Goal: Task Accomplishment & Management: Manage account settings

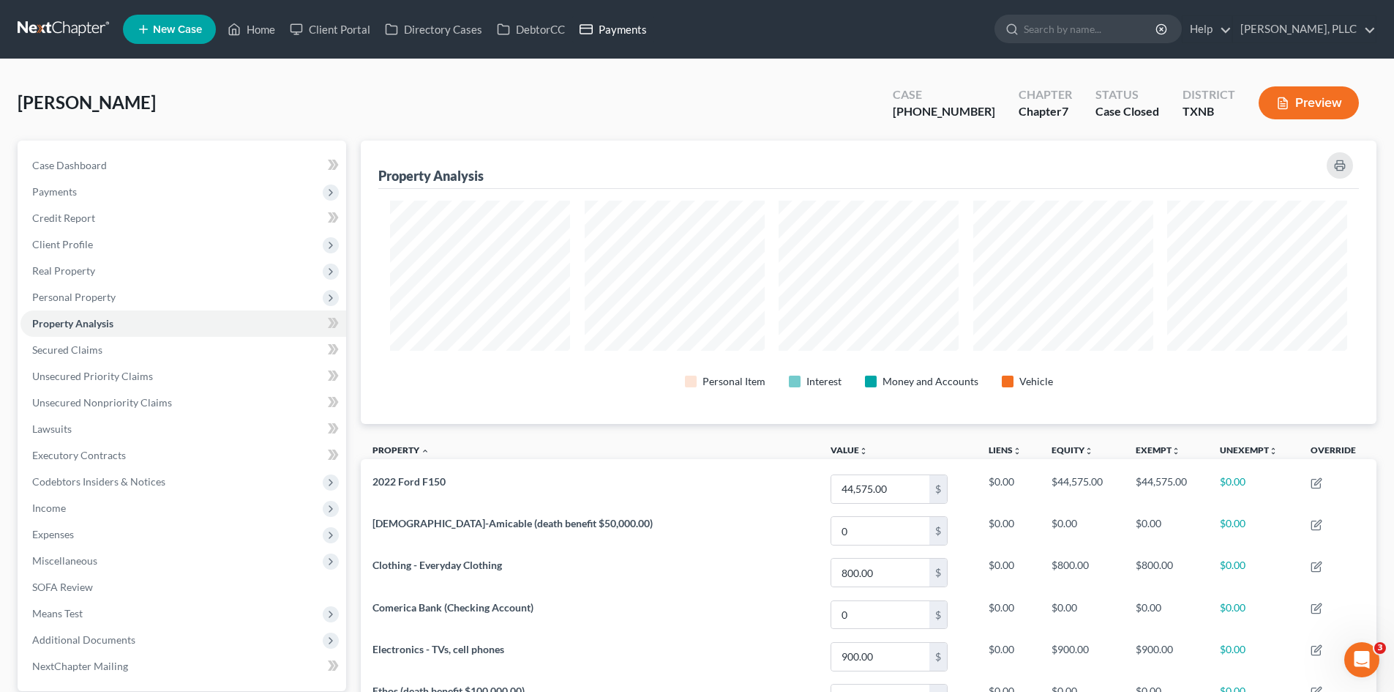
click at [605, 27] on link "Payments" at bounding box center [613, 29] width 82 height 26
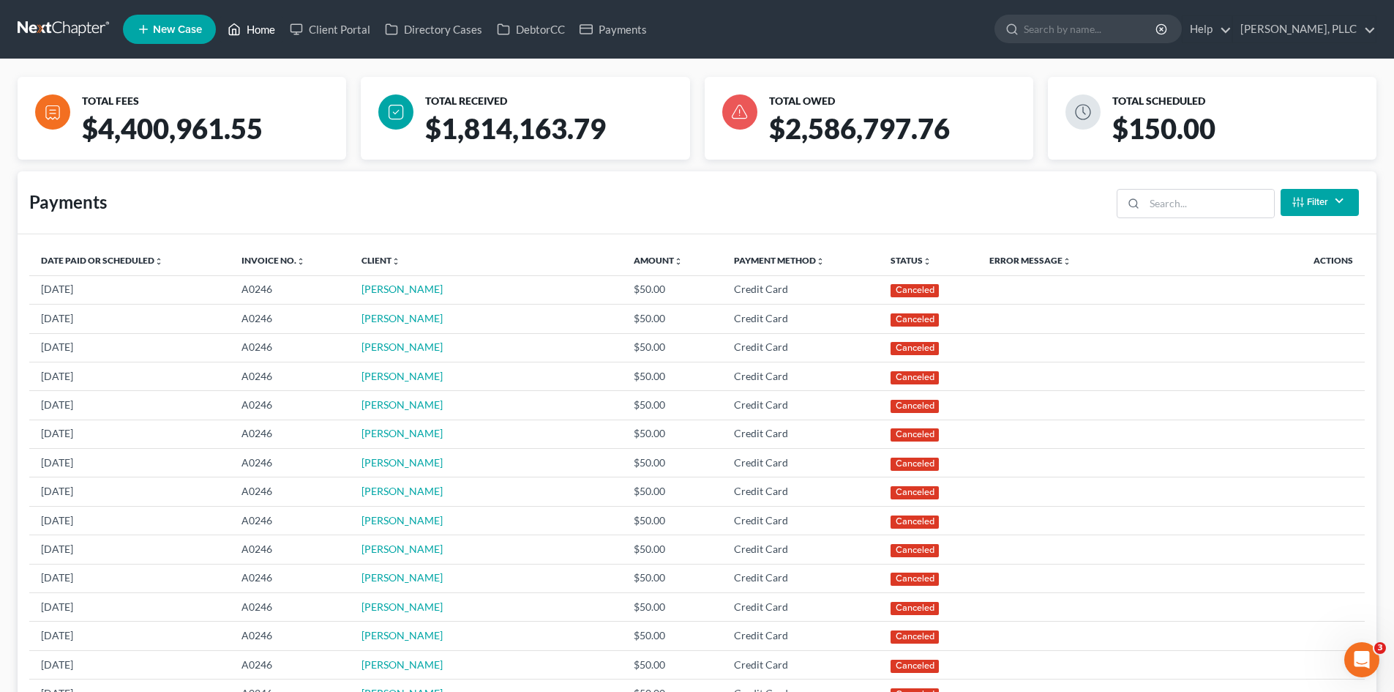
click at [255, 34] on link "Home" at bounding box center [251, 29] width 62 height 26
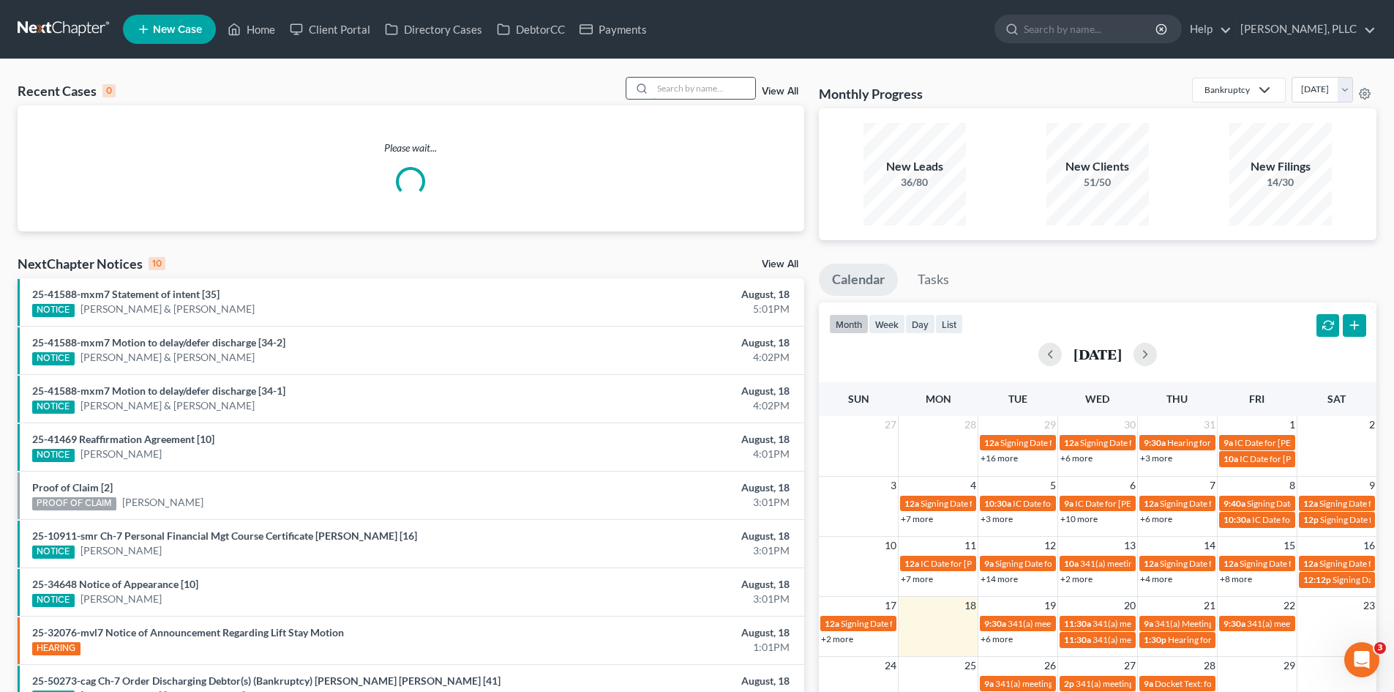
click at [680, 87] on input "search" at bounding box center [704, 88] width 102 height 21
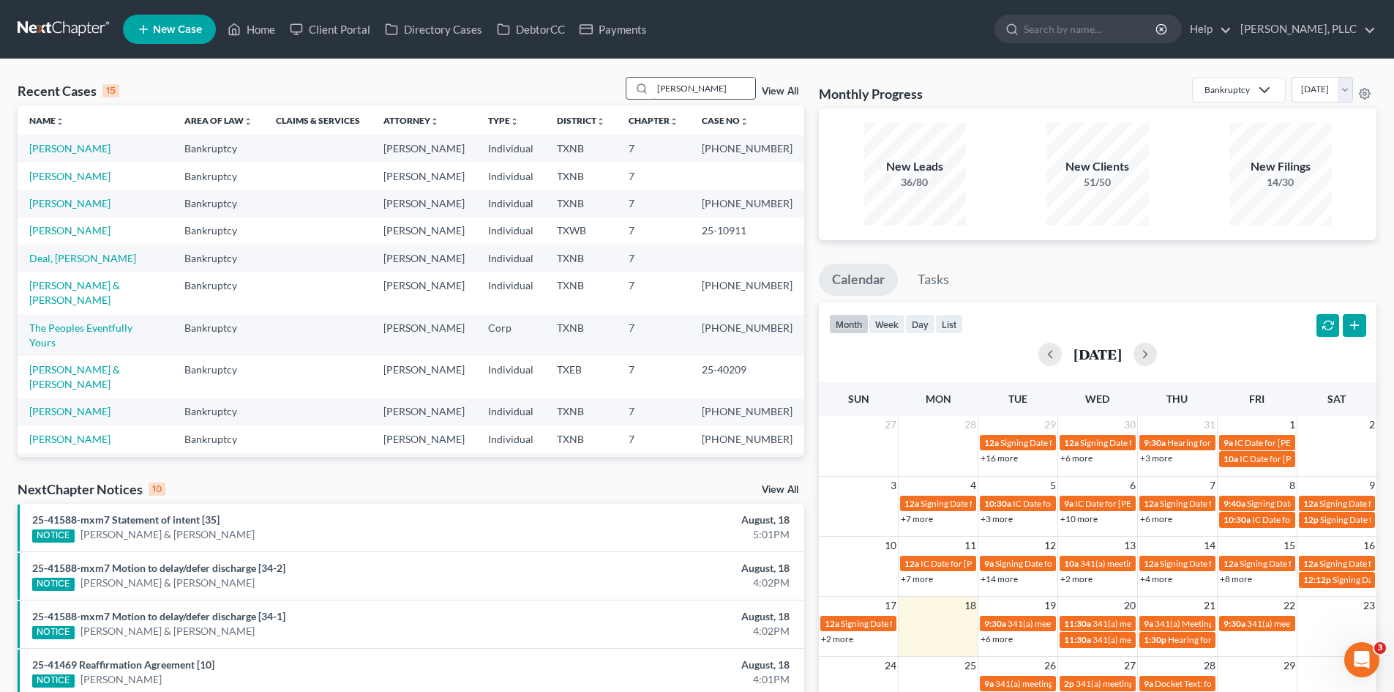
type input "[PERSON_NAME]"
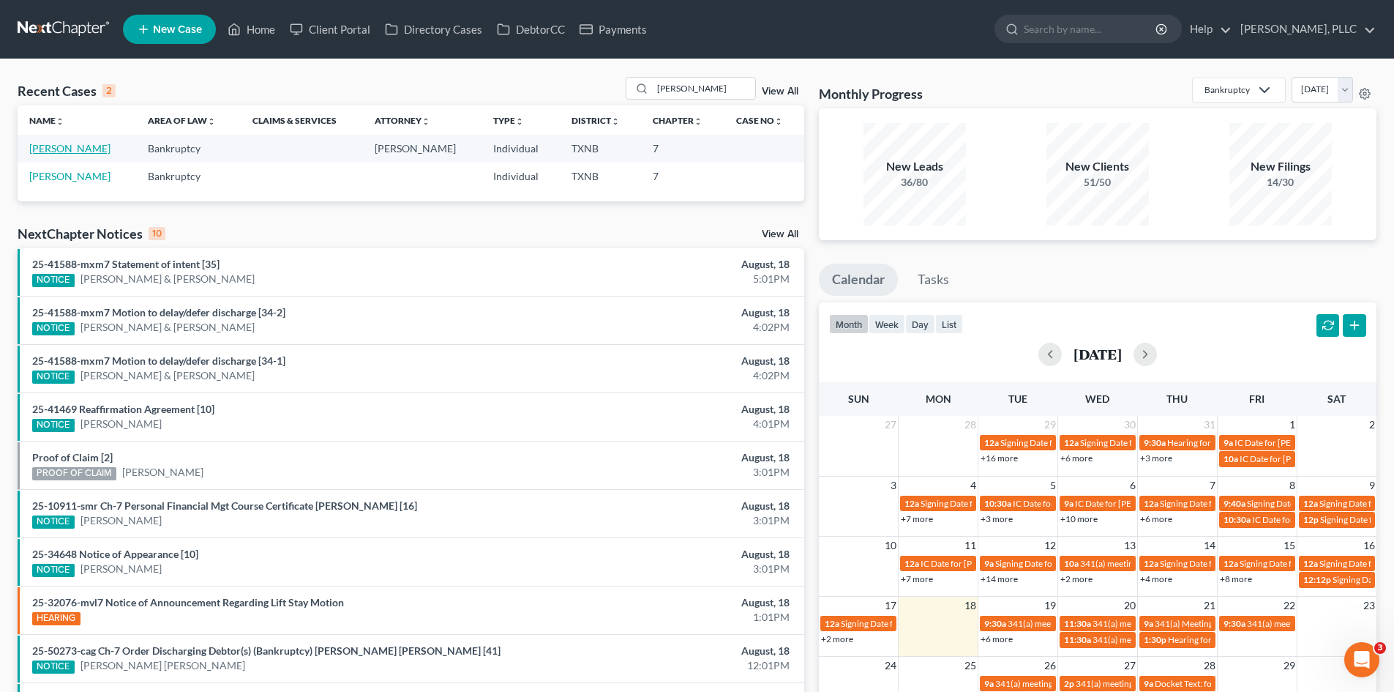
click at [39, 148] on link "[PERSON_NAME]" at bounding box center [69, 148] width 81 height 12
select select "6"
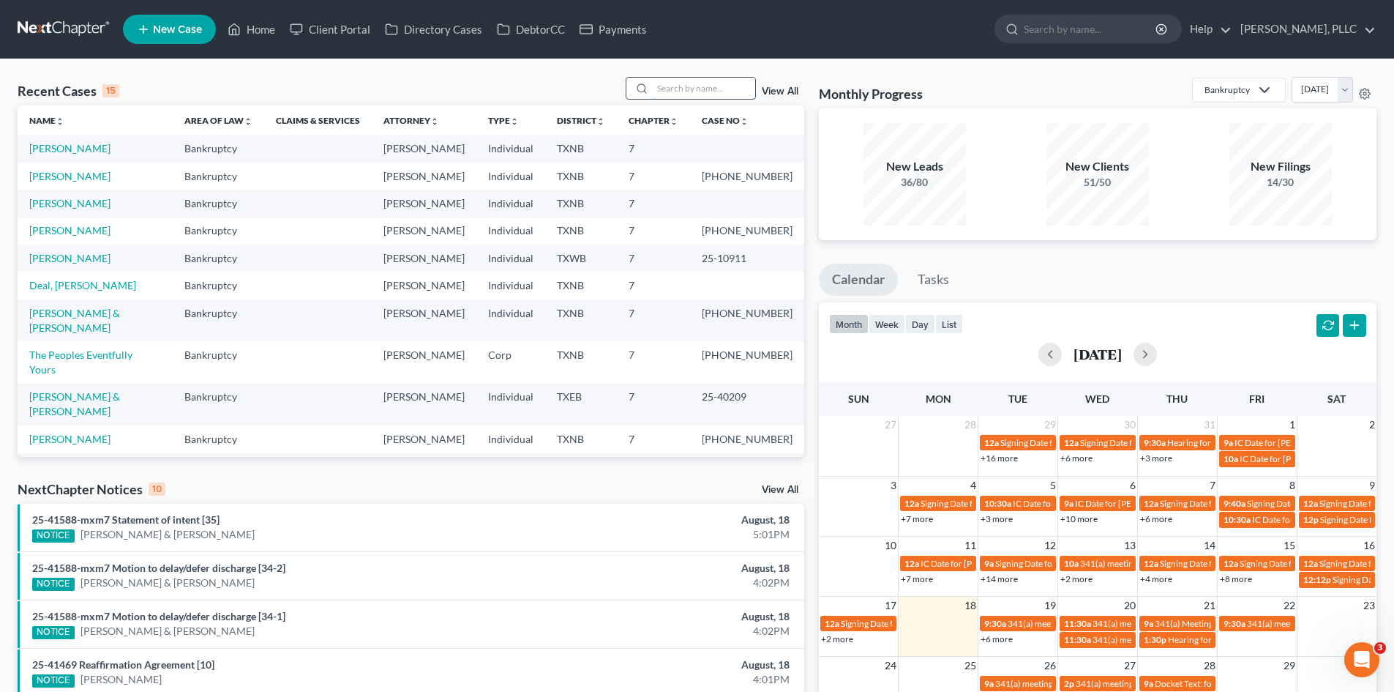
click at [720, 83] on input "search" at bounding box center [704, 88] width 102 height 21
type input "[PERSON_NAME]"
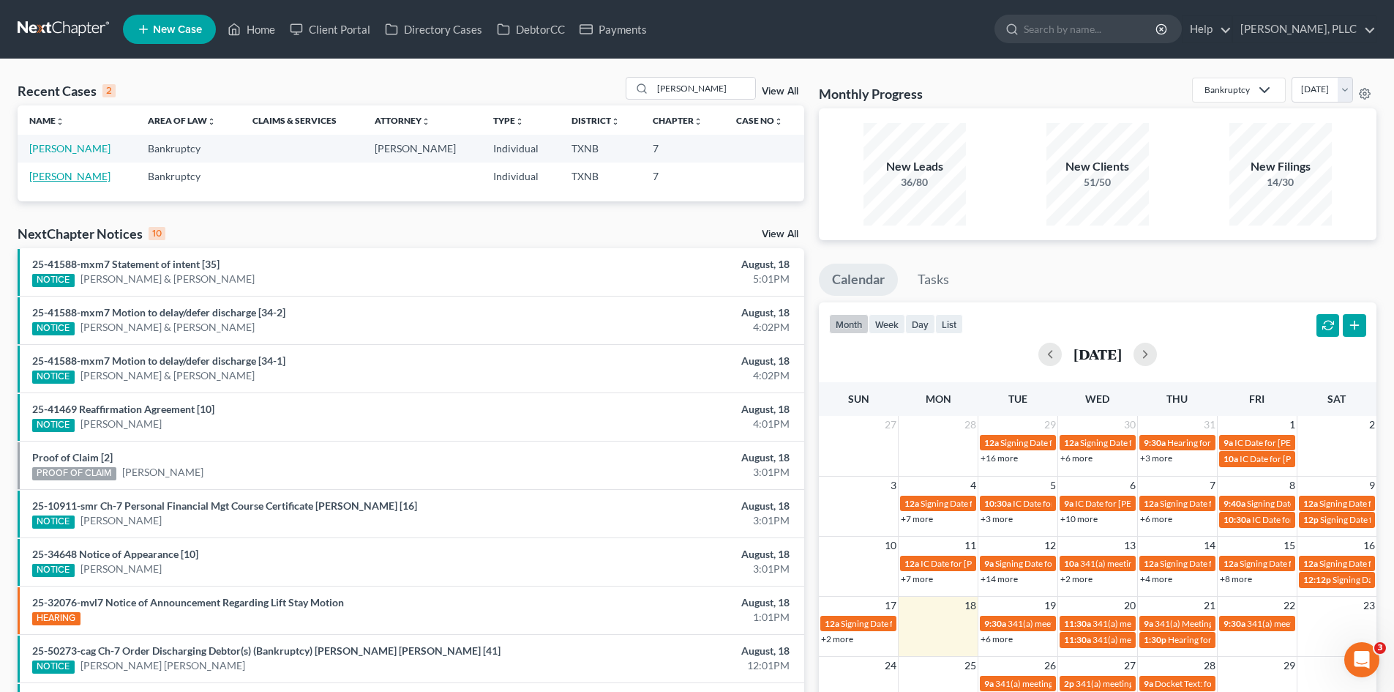
click at [53, 179] on link "[PERSON_NAME]" at bounding box center [69, 176] width 81 height 12
select select "4"
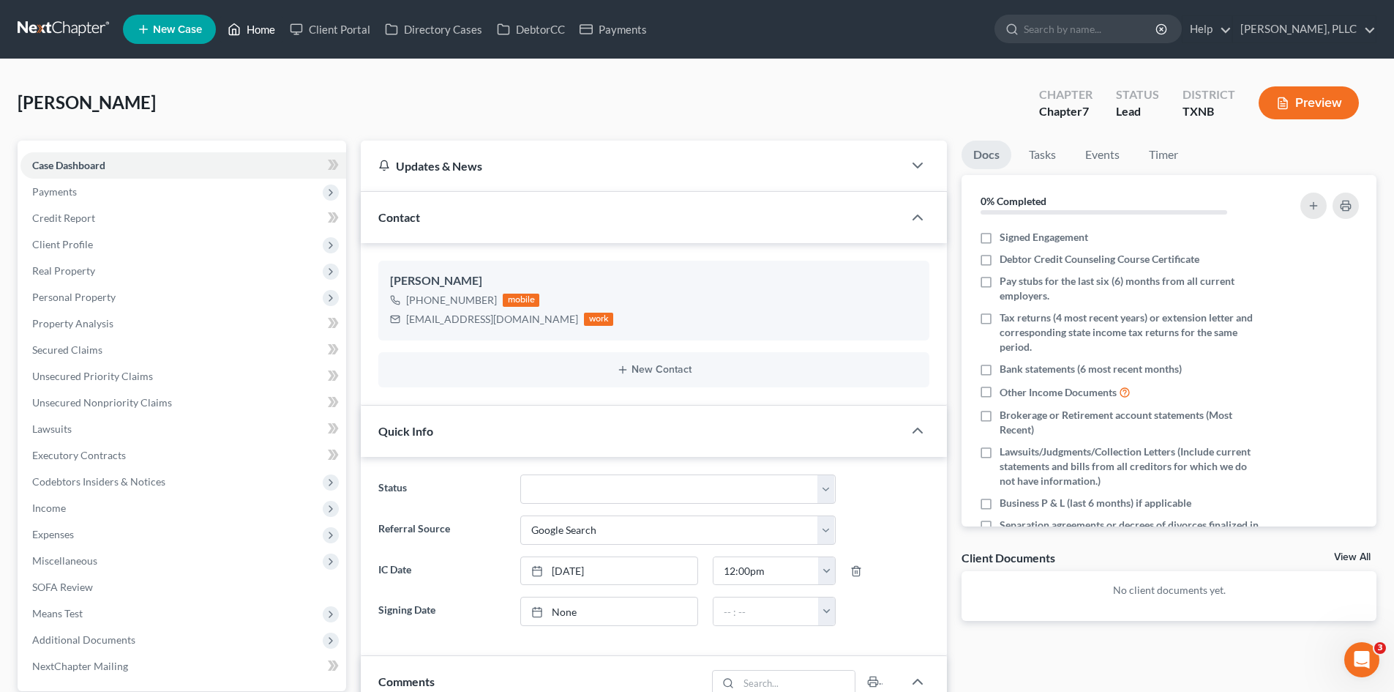
click at [239, 39] on link "Home" at bounding box center [251, 29] width 62 height 26
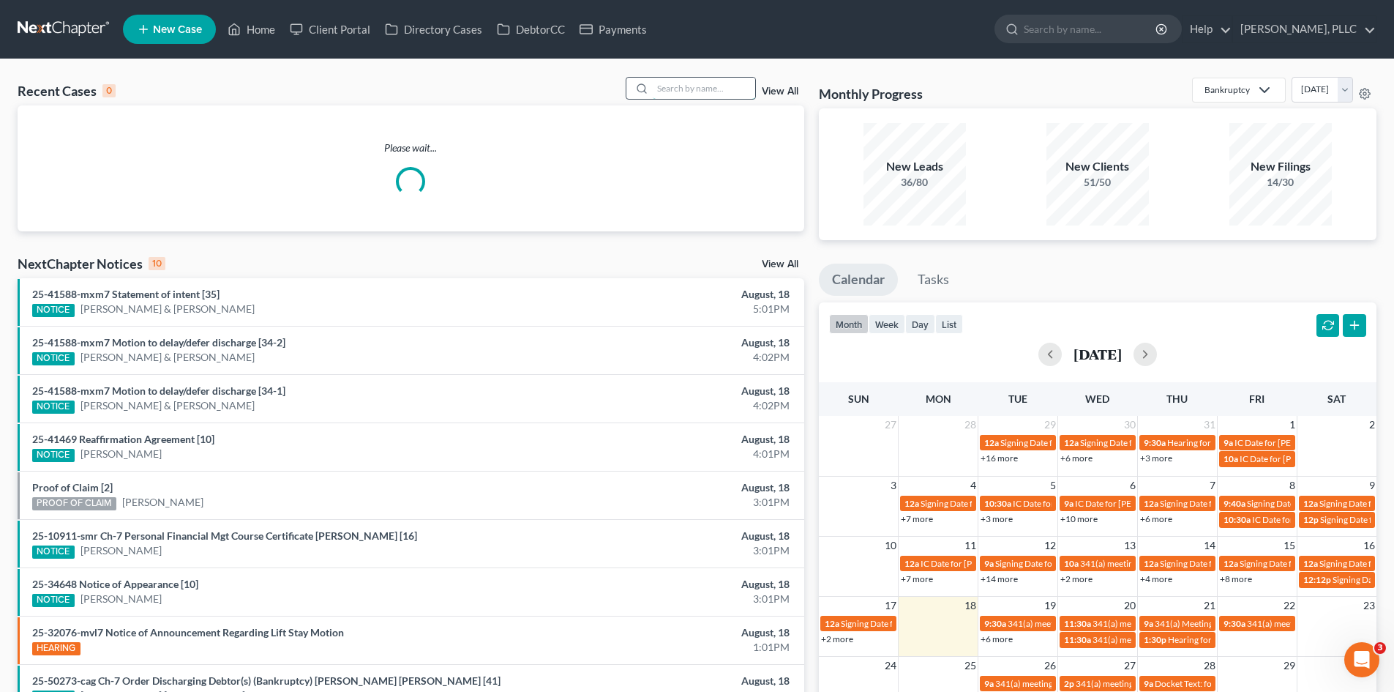
click at [720, 91] on input "search" at bounding box center [704, 88] width 102 height 21
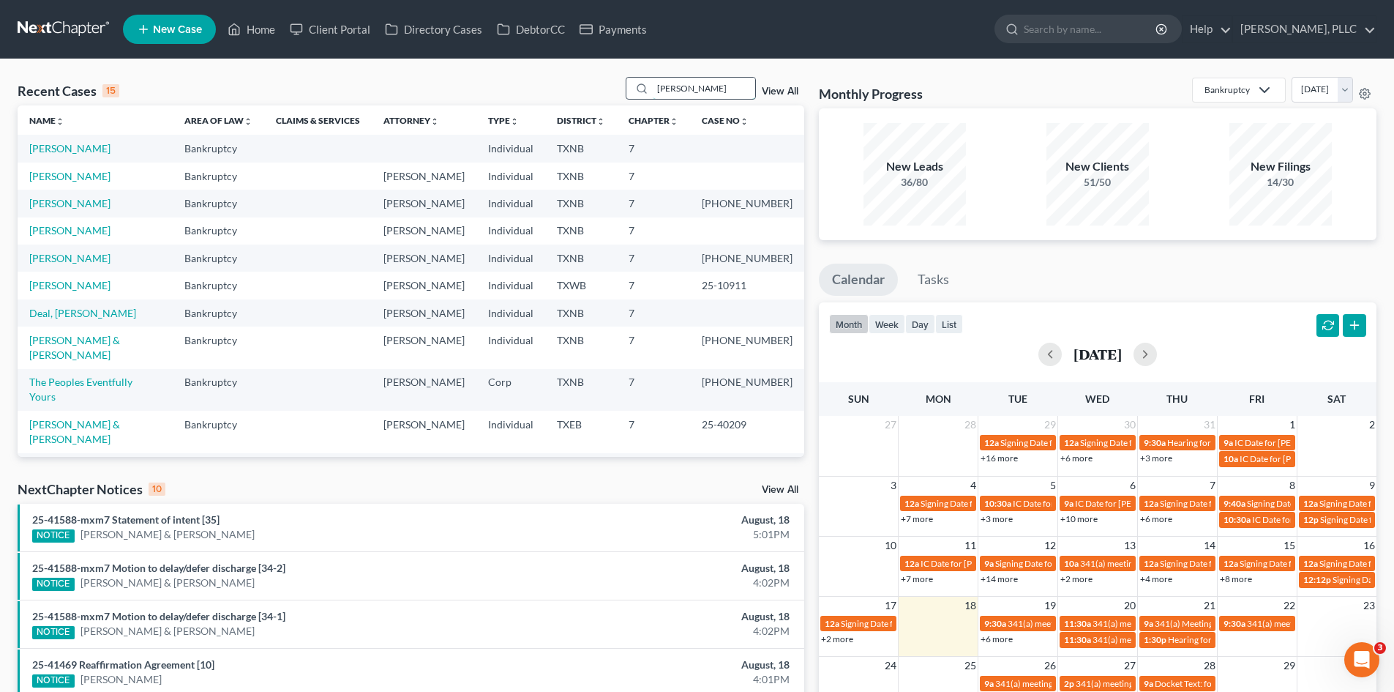
type input "[PERSON_NAME]"
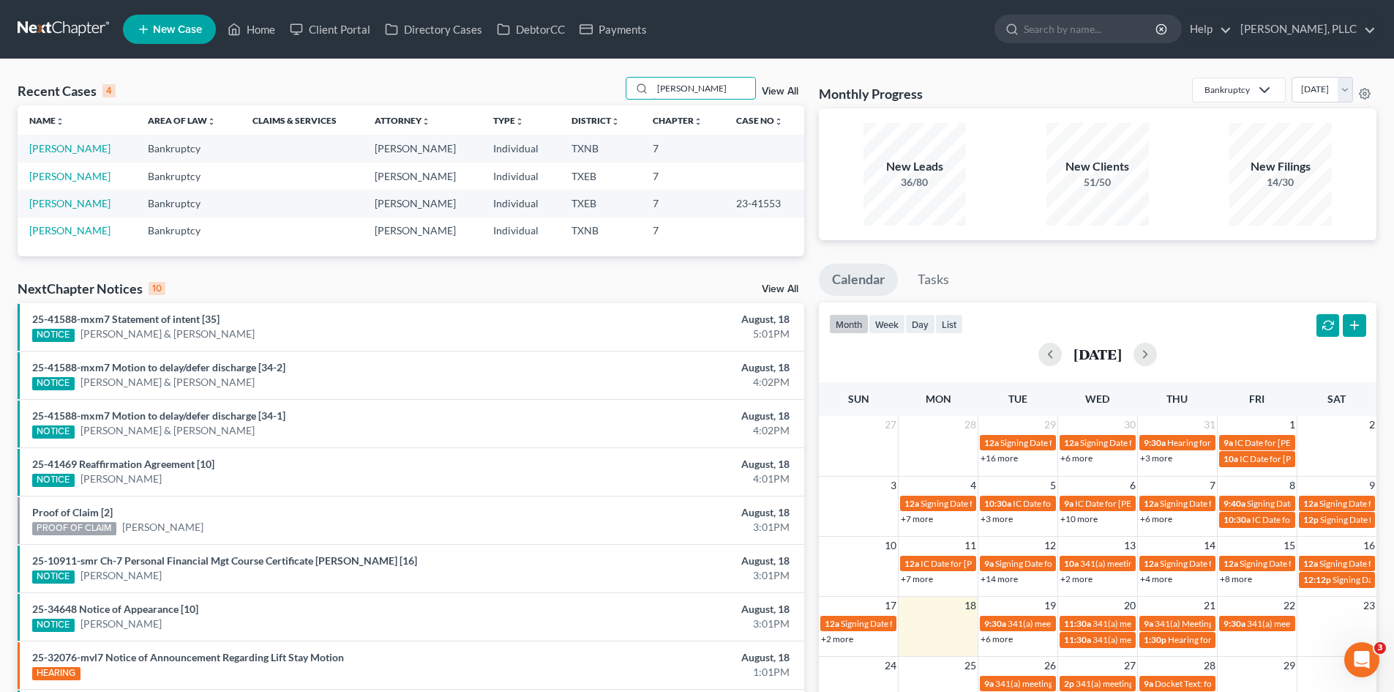
drag, startPoint x: 695, startPoint y: 85, endPoint x: 621, endPoint y: 85, distance: 74.7
click at [621, 85] on div "Recent Cases 4 [PERSON_NAME] View All" at bounding box center [411, 91] width 787 height 29
click at [632, 24] on link "Payments" at bounding box center [613, 29] width 82 height 26
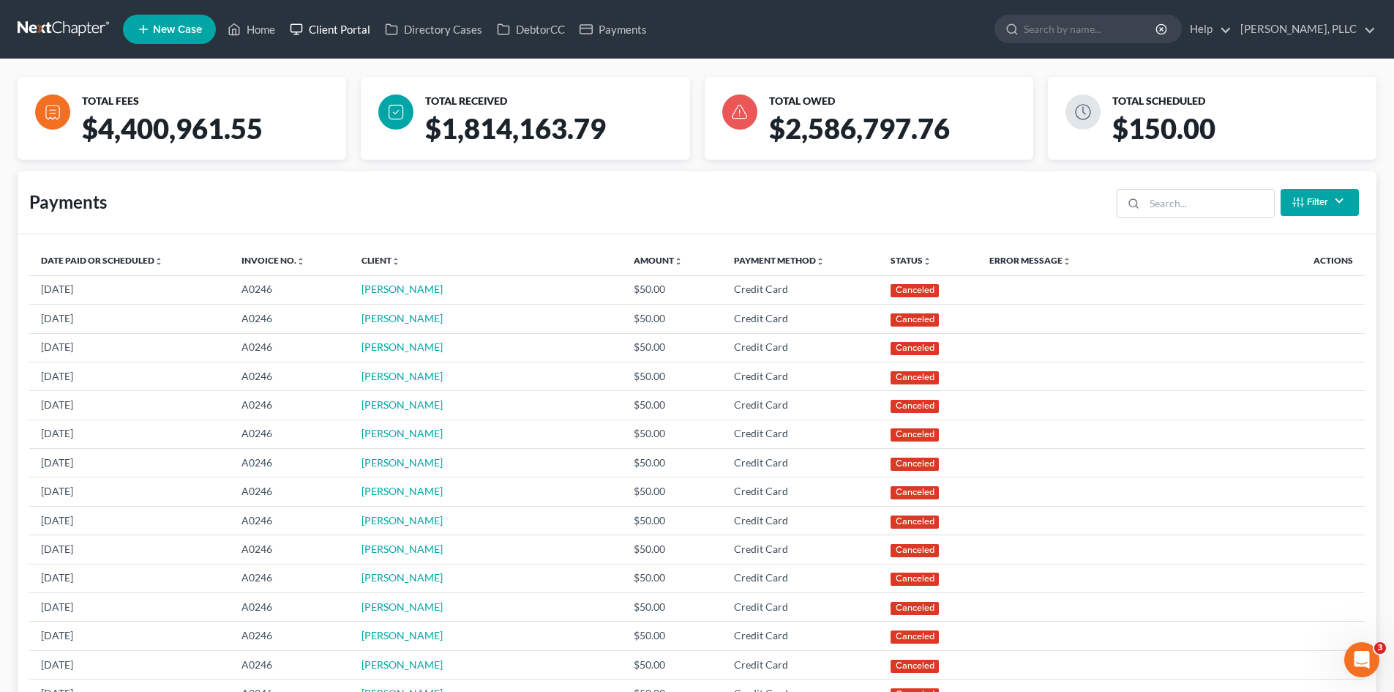
click at [346, 34] on link "Client Portal" at bounding box center [330, 29] width 95 height 26
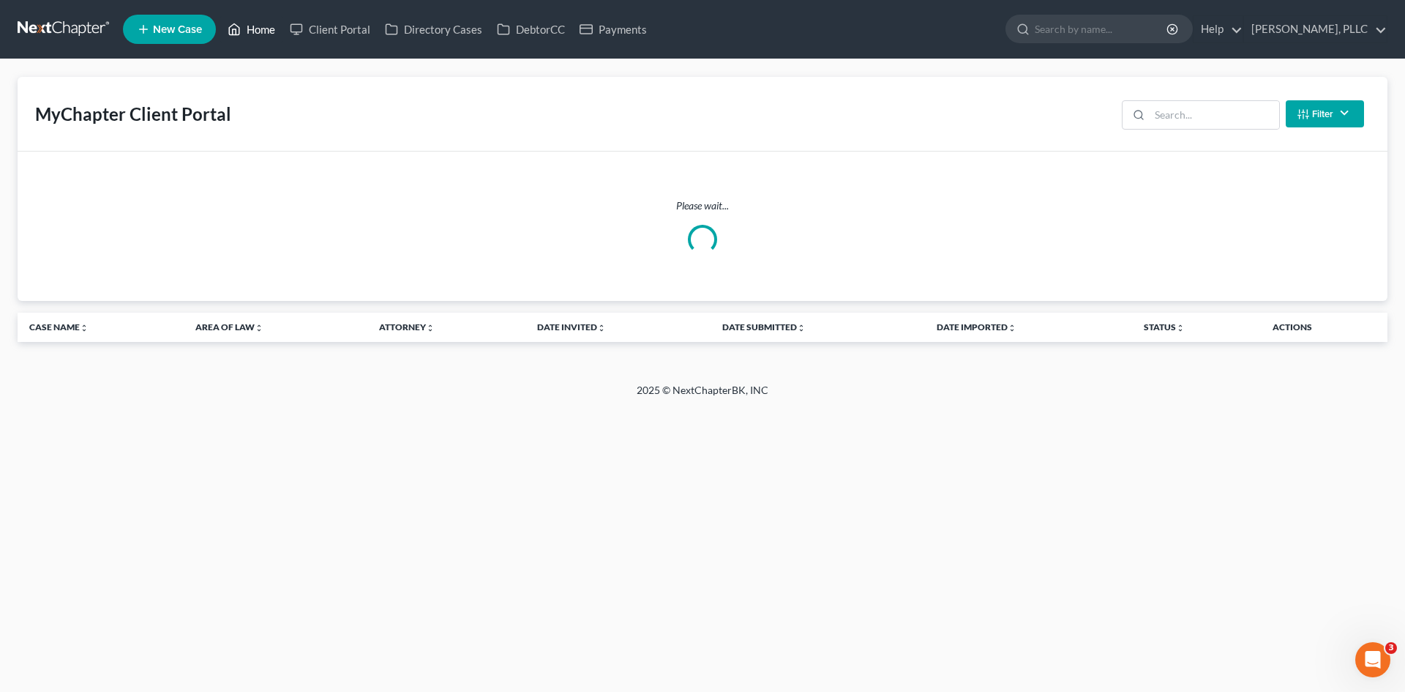
click at [276, 35] on link "Home" at bounding box center [251, 29] width 62 height 26
click at [1065, 24] on input "search" at bounding box center [1102, 28] width 134 height 27
type input "sa"
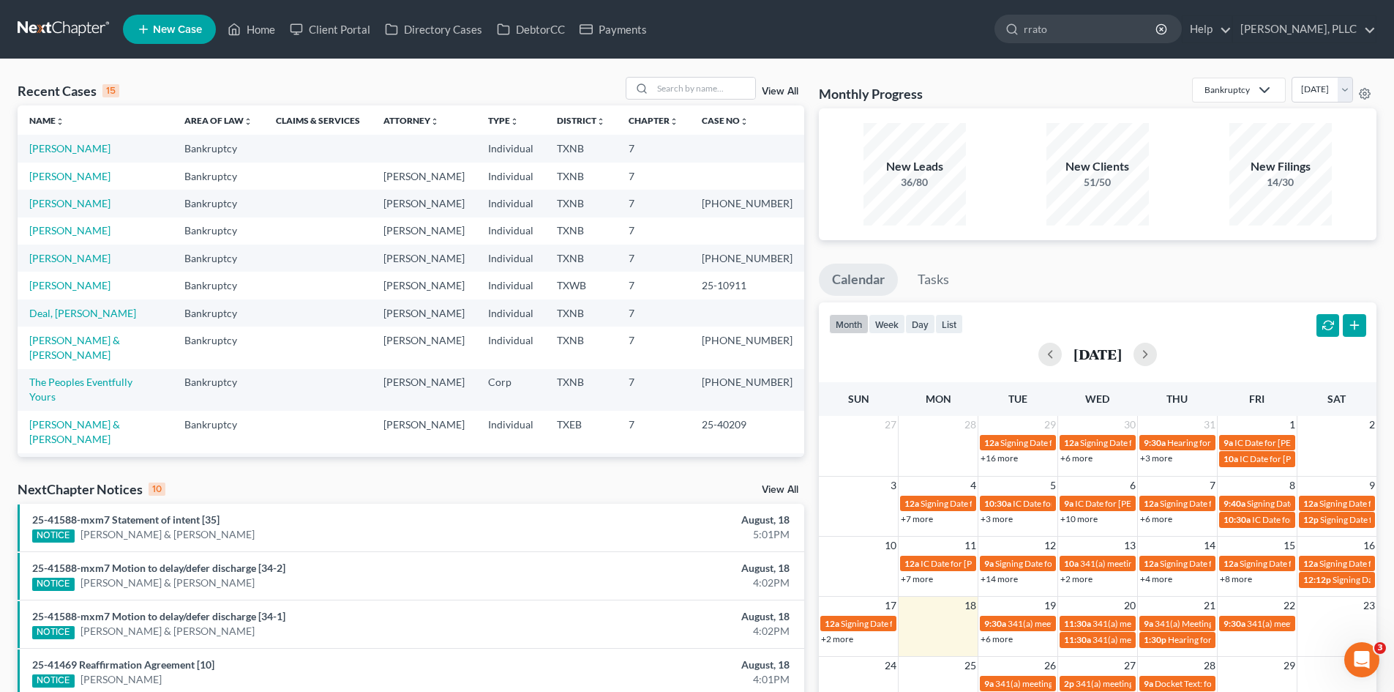
type input "rratov"
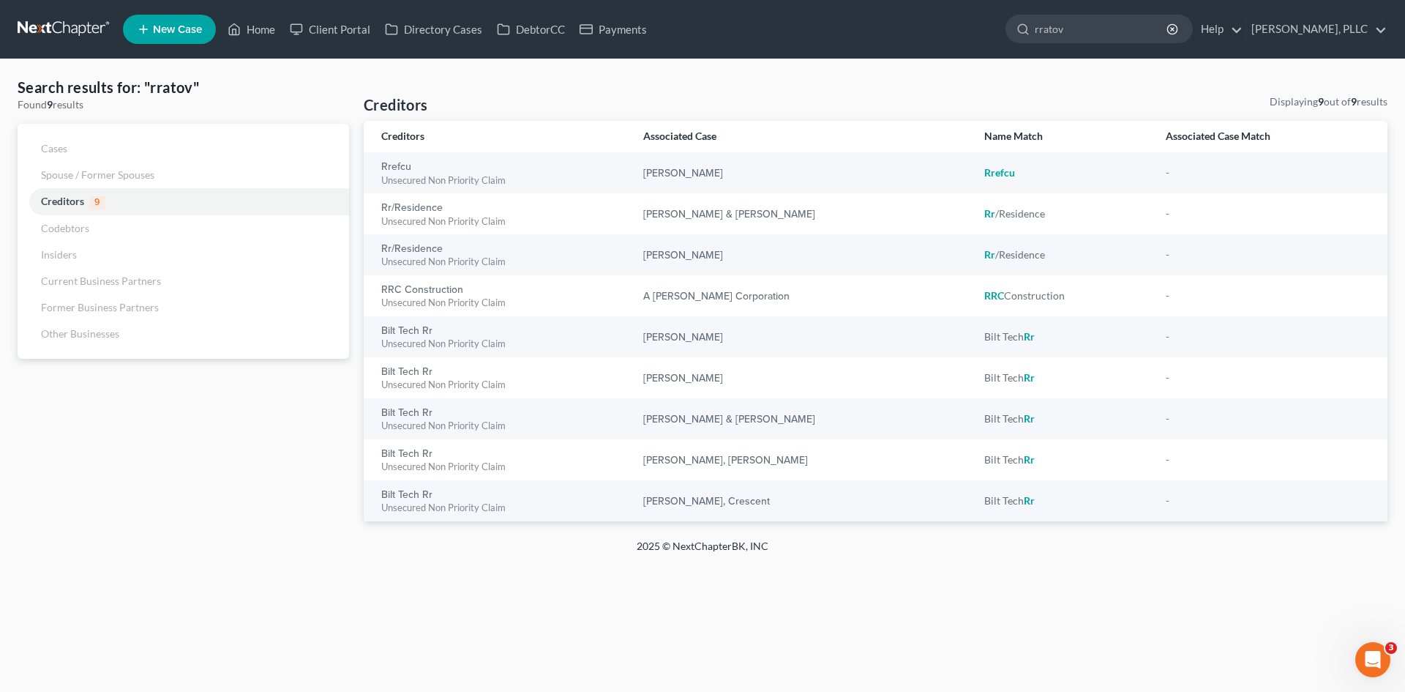
drag, startPoint x: 1072, startPoint y: 27, endPoint x: 910, endPoint y: 28, distance: 162.5
click at [910, 28] on ul "New Case Home Client Portal Directory Cases DebtorCC Payments rratov - No Resul…" at bounding box center [755, 29] width 1265 height 38
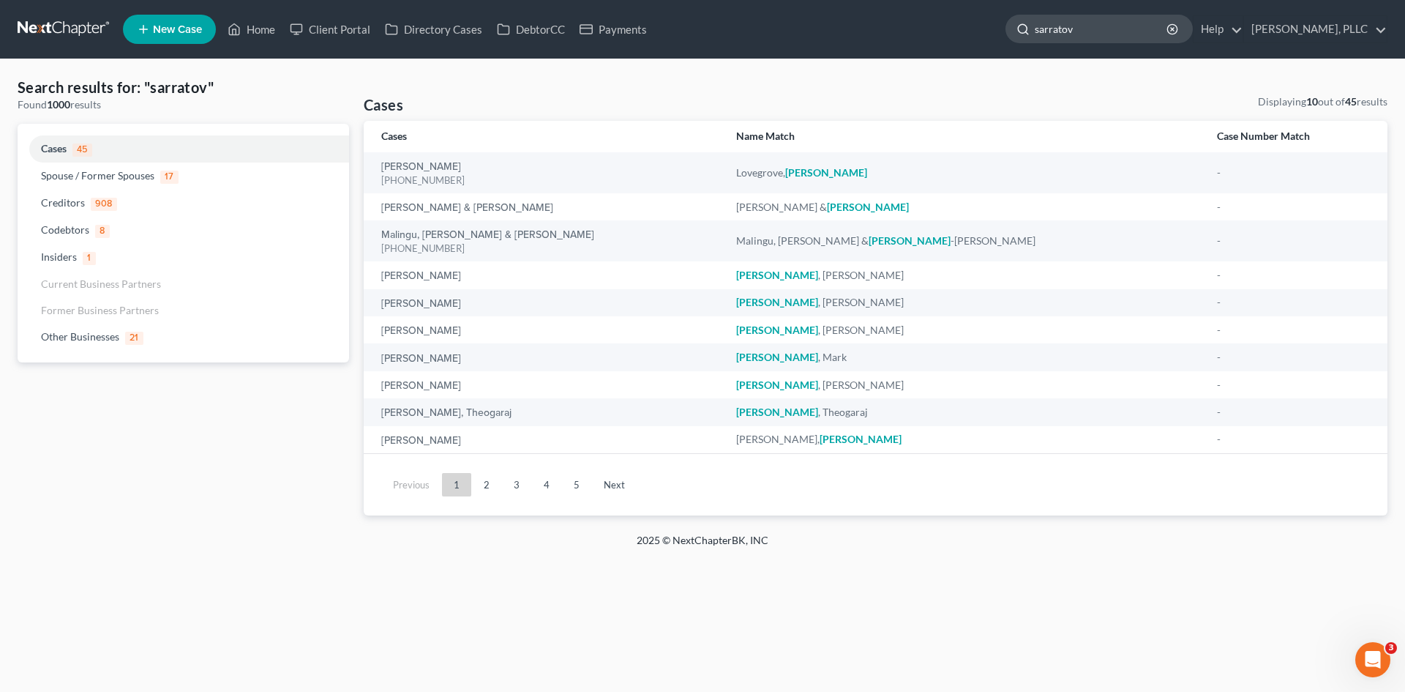
drag, startPoint x: 1064, startPoint y: 31, endPoint x: 1001, endPoint y: 34, distance: 63.0
click at [1006, 34] on div "sarratov" at bounding box center [1099, 29] width 187 height 29
type input "saratov"
drag, startPoint x: 1087, startPoint y: 18, endPoint x: 930, endPoint y: 34, distance: 157.6
click at [930, 34] on ul "New Case Home Client Portal Directory Cases DebtorCC Payments rratov - No Resul…" at bounding box center [755, 29] width 1265 height 38
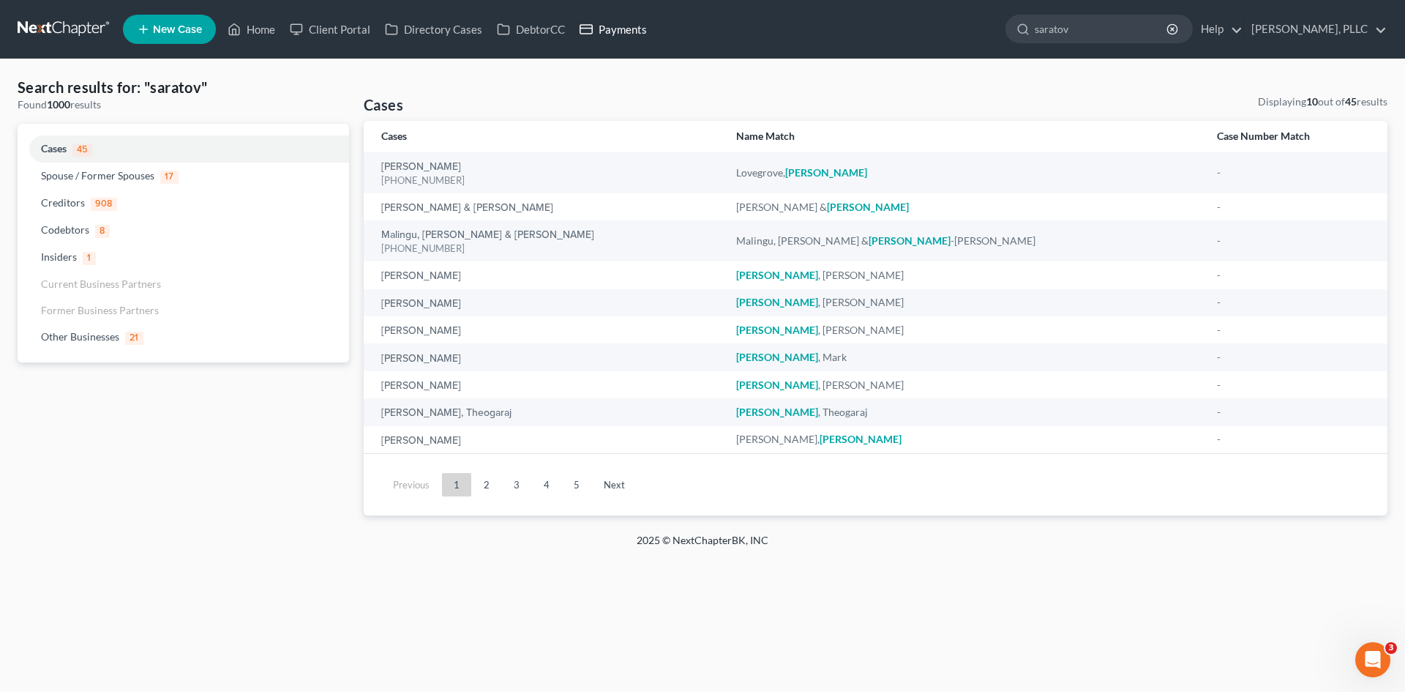
click at [637, 29] on link "Payments" at bounding box center [613, 29] width 82 height 26
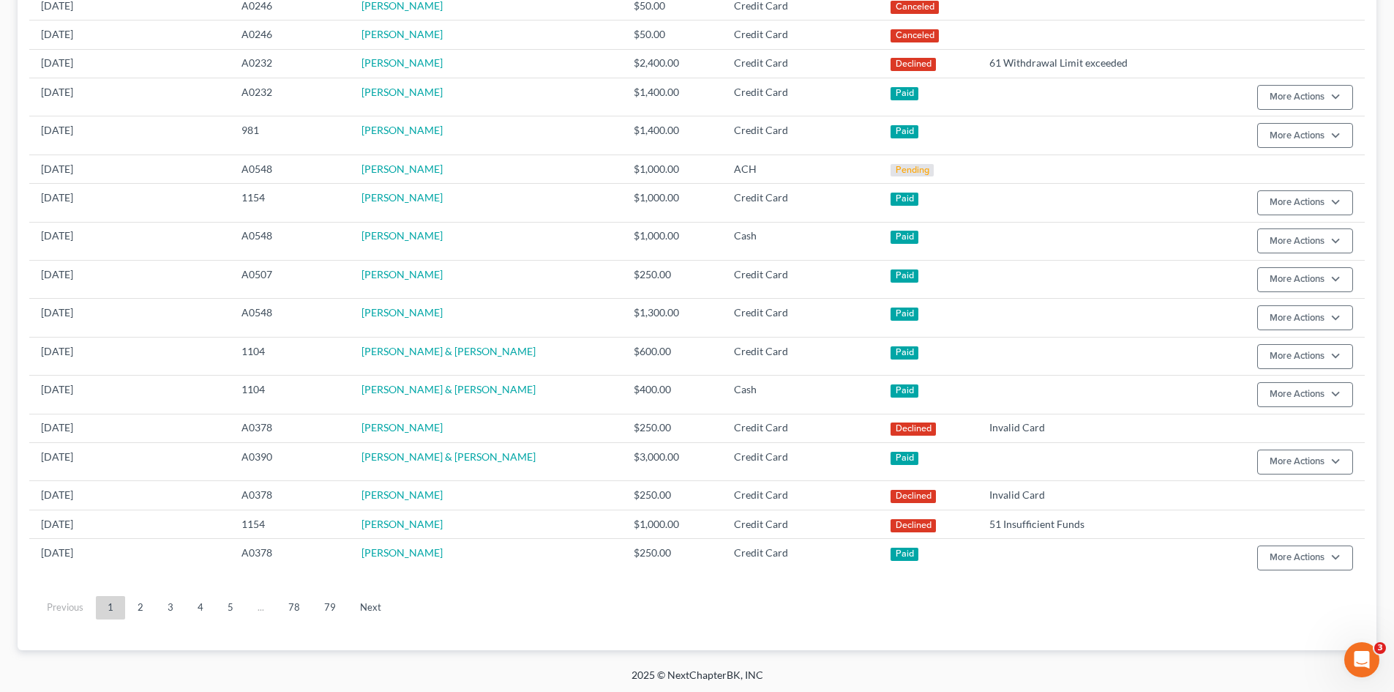
scroll to position [661, 0]
click at [137, 600] on link "2" at bounding box center [140, 605] width 29 height 23
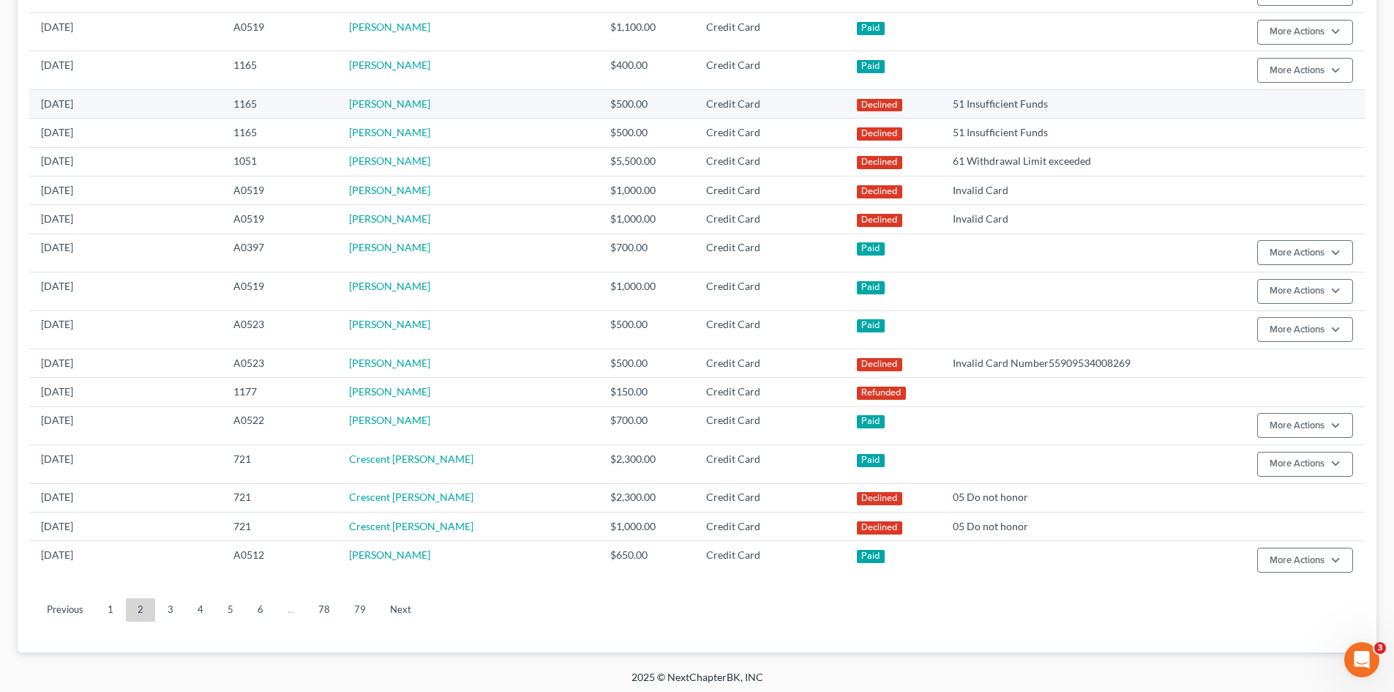
scroll to position [747, 0]
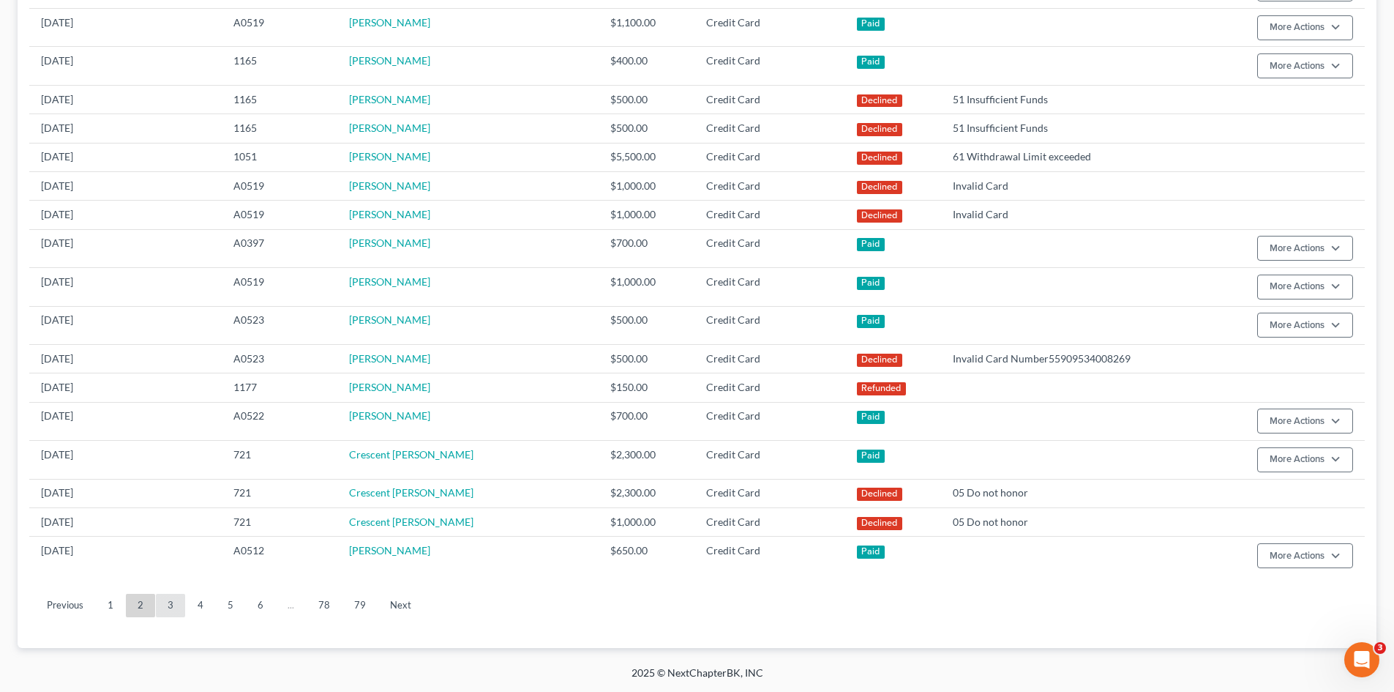
click at [157, 600] on link "3" at bounding box center [170, 605] width 29 height 23
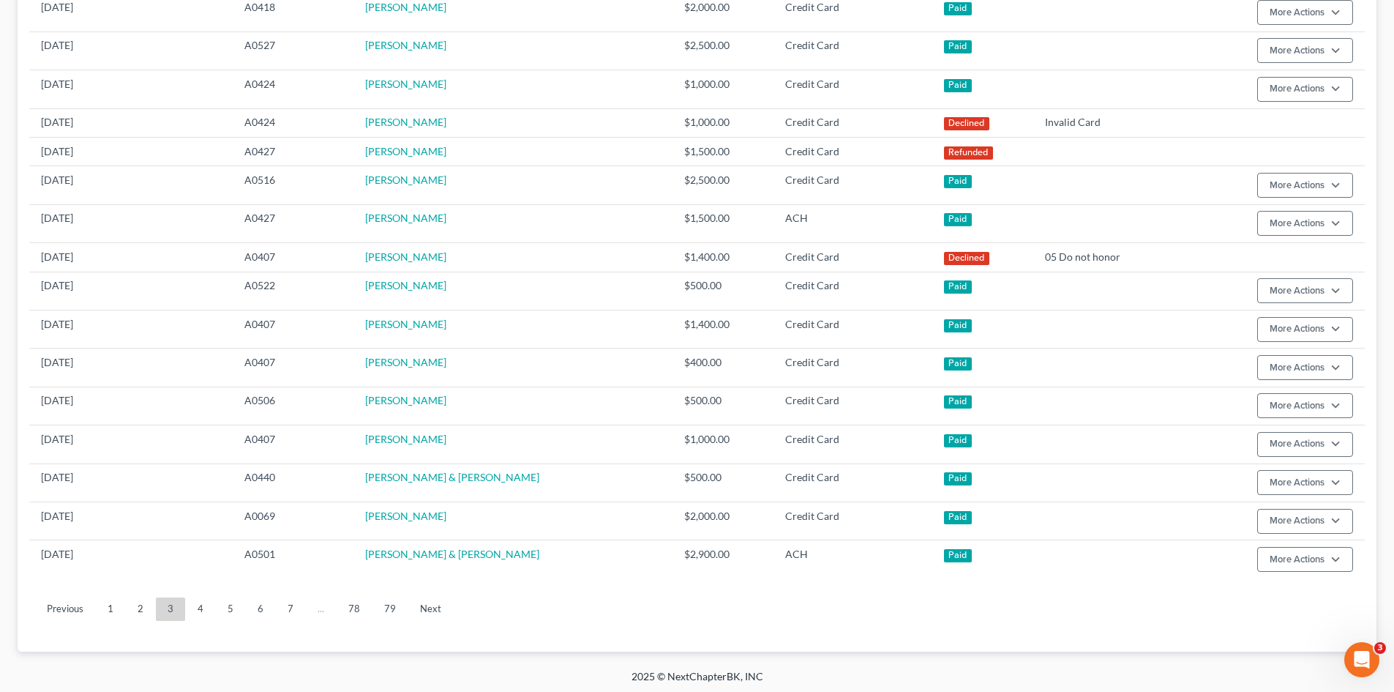
scroll to position [775, 0]
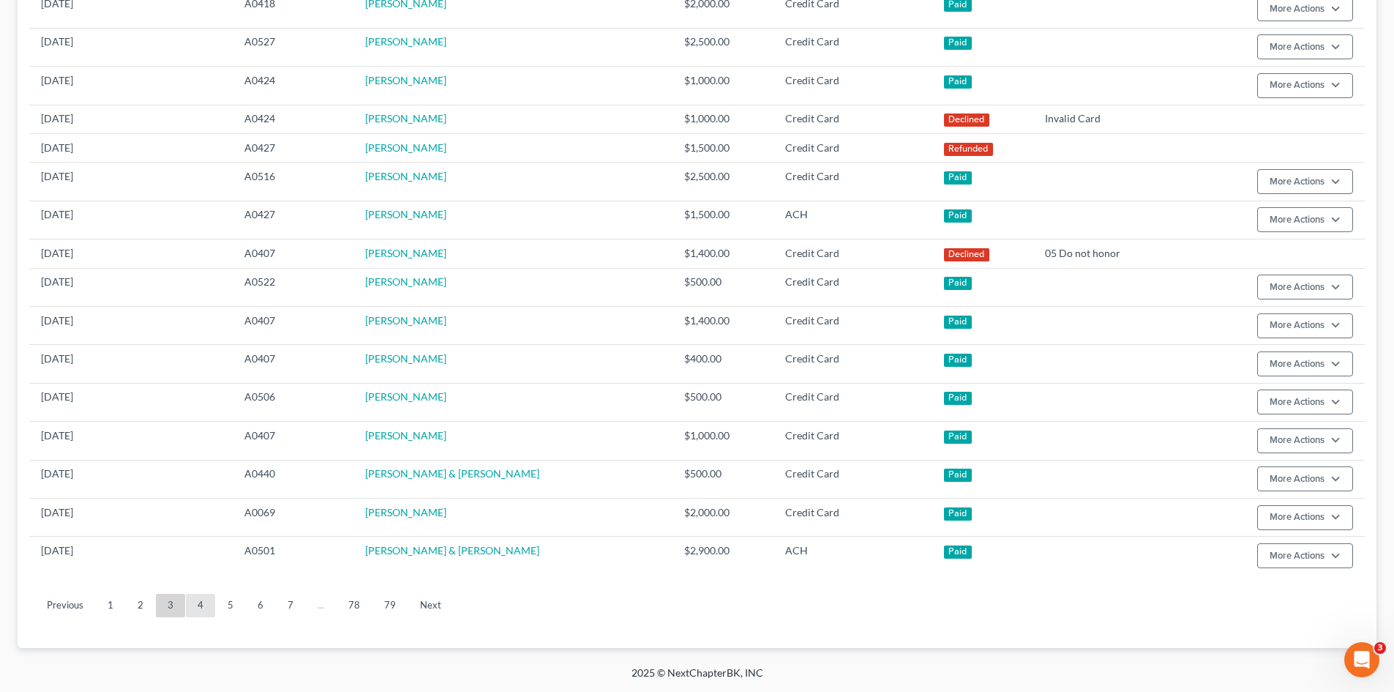
click at [198, 606] on link "4" at bounding box center [200, 605] width 29 height 23
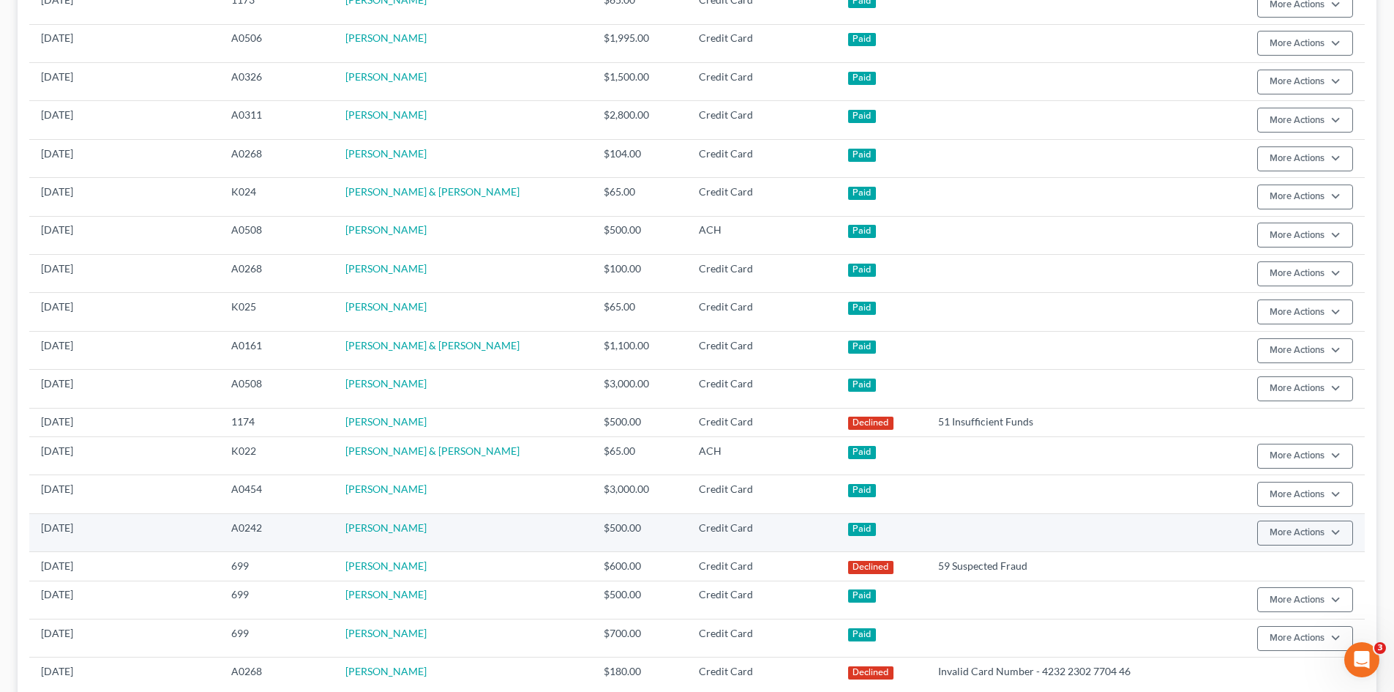
scroll to position [813, 0]
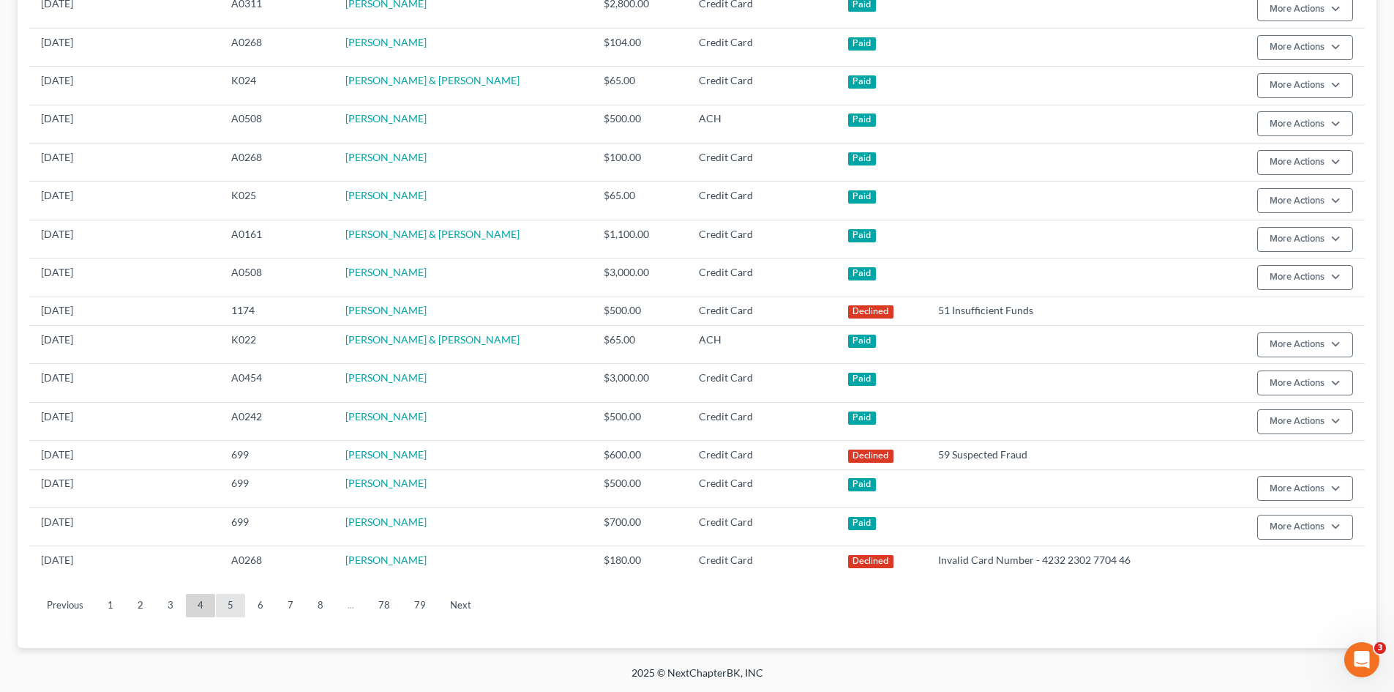
click at [238, 613] on link "5" at bounding box center [230, 605] width 29 height 23
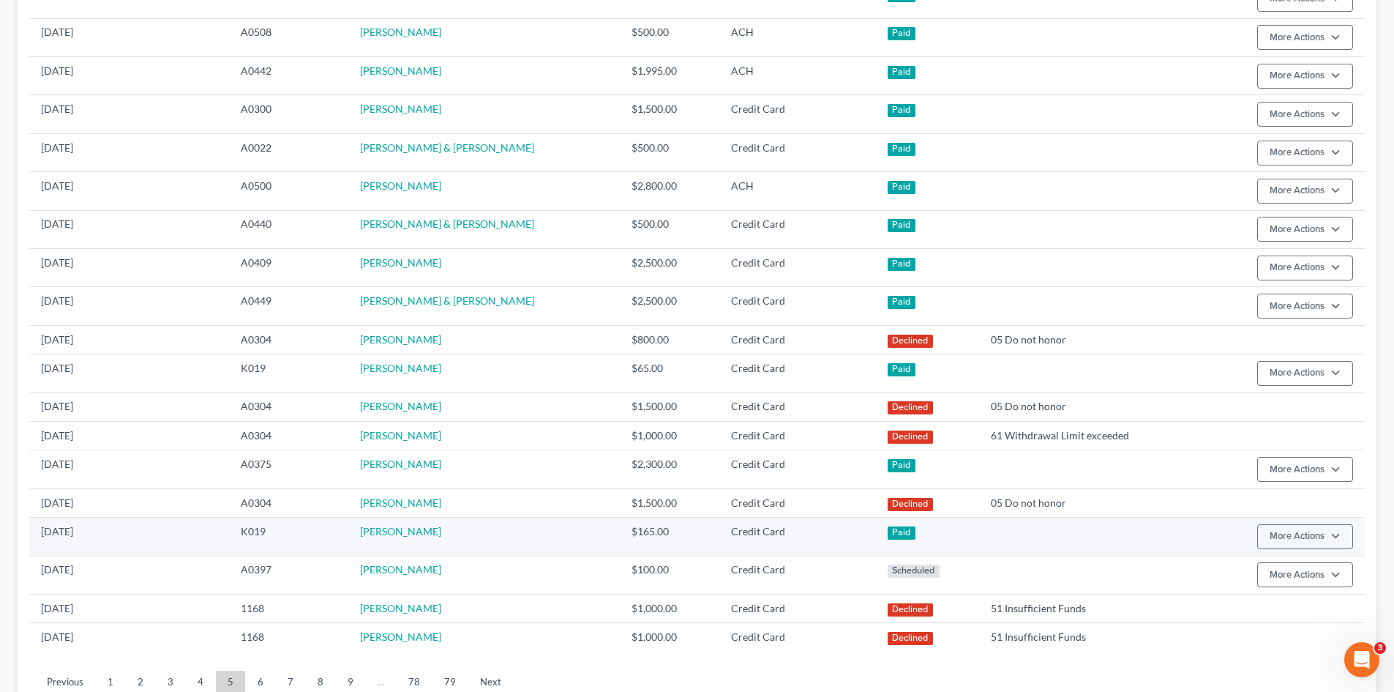
scroll to position [794, 0]
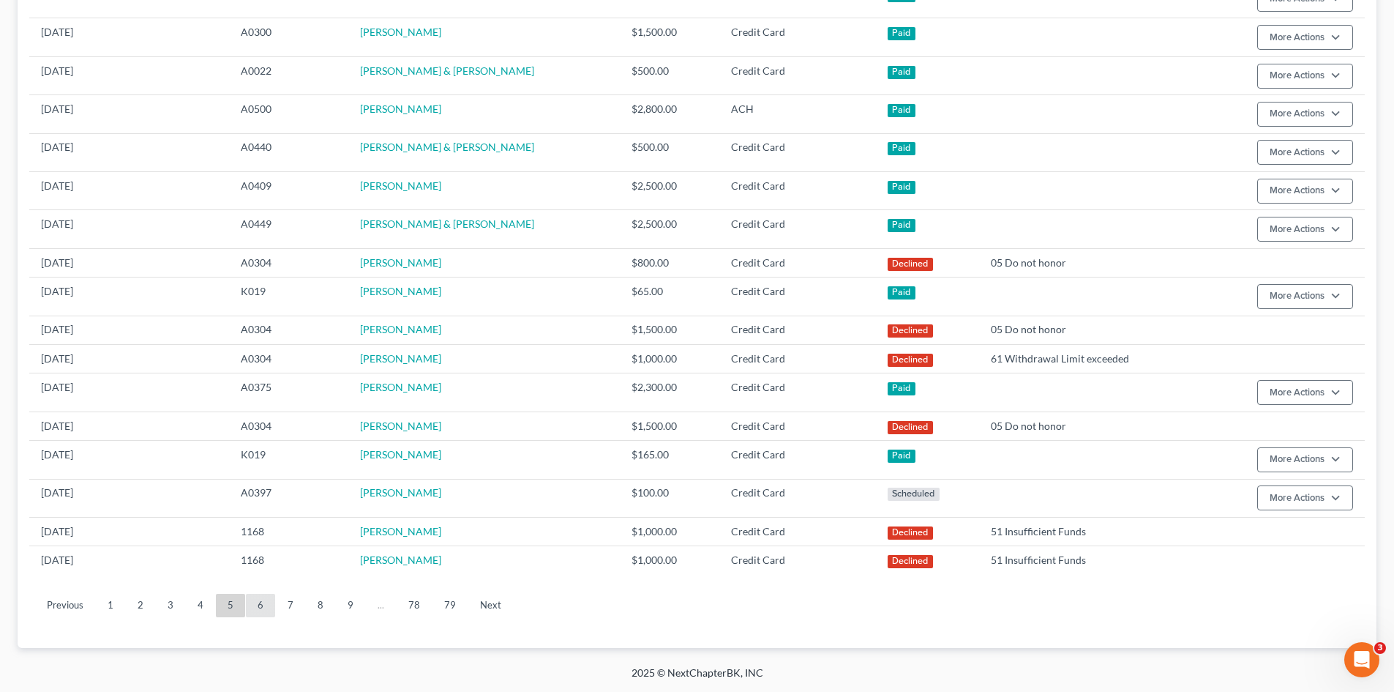
click at [266, 609] on link "6" at bounding box center [260, 605] width 29 height 23
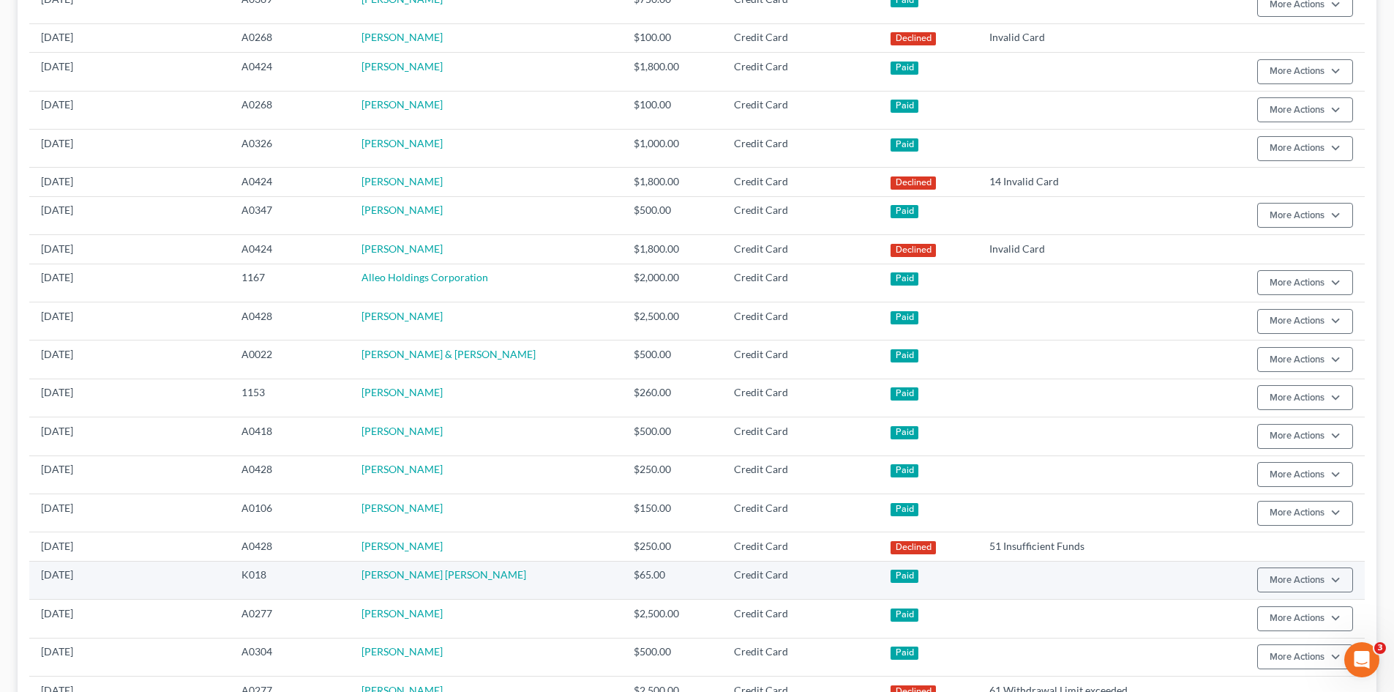
scroll to position [775, 0]
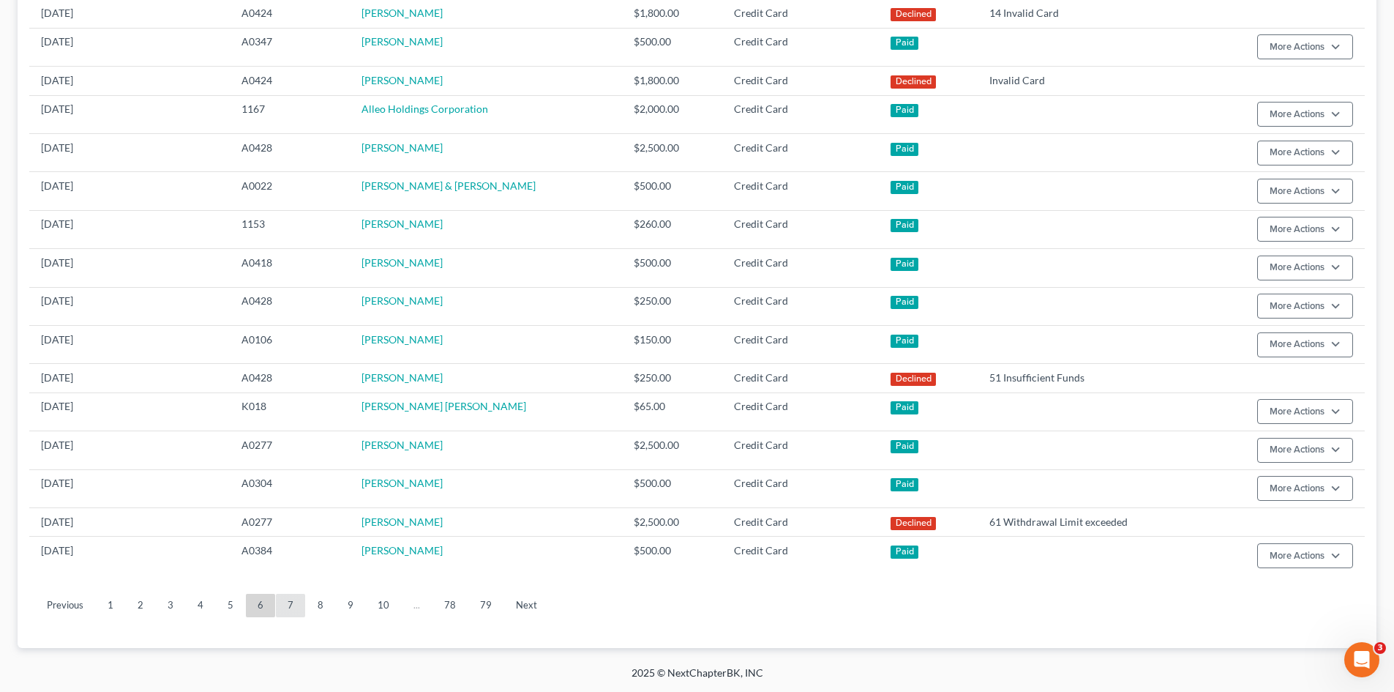
click at [291, 612] on link "7" at bounding box center [290, 605] width 29 height 23
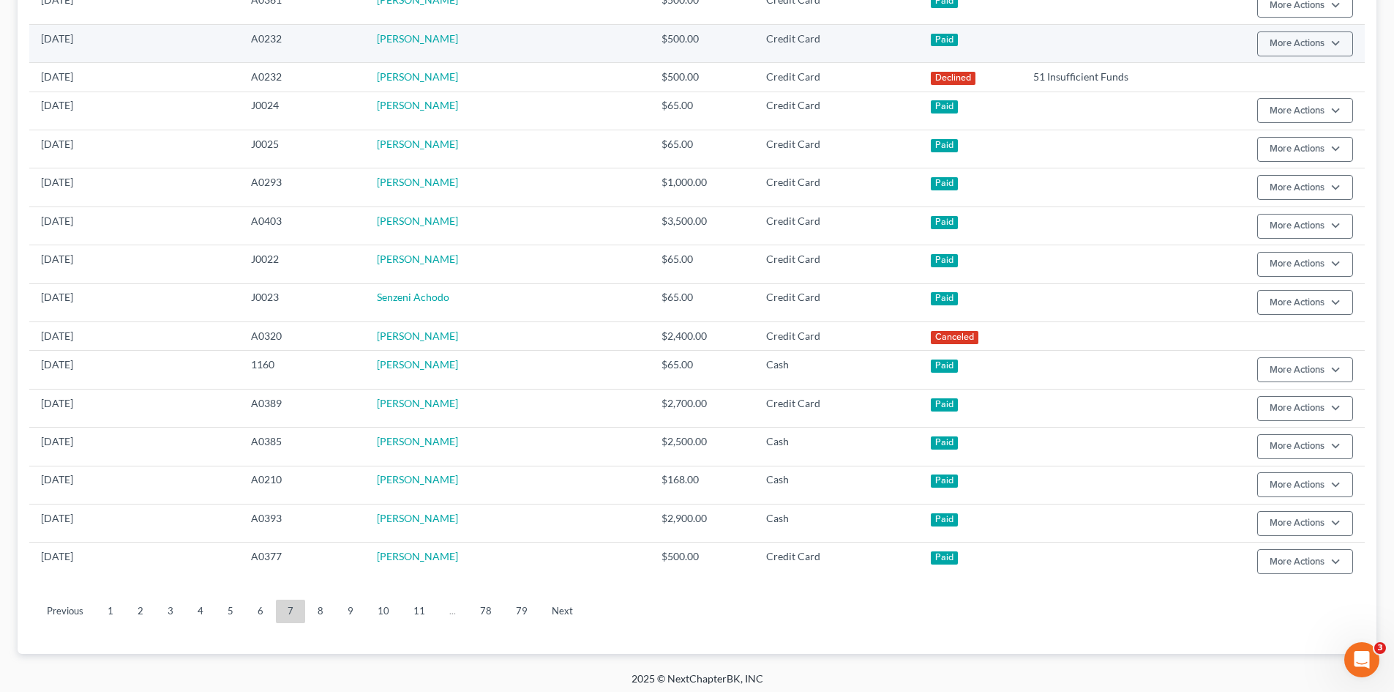
scroll to position [813, 0]
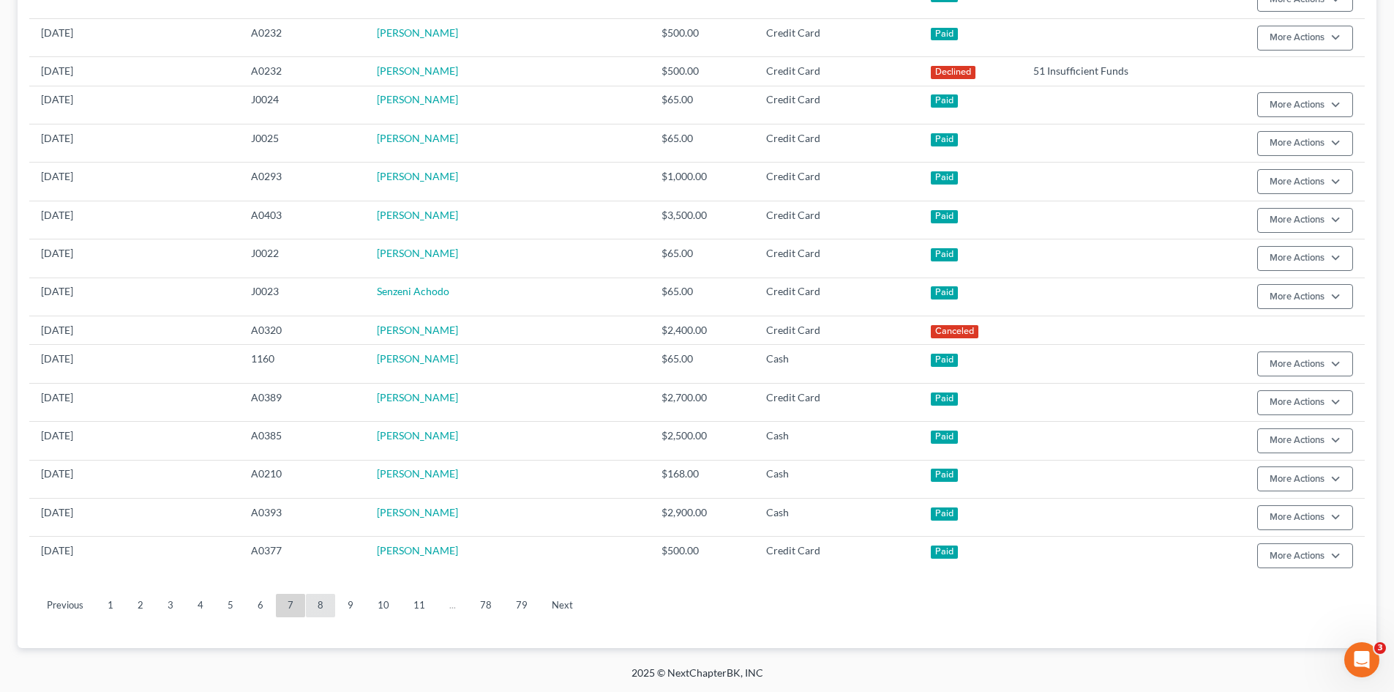
click at [330, 606] on link "8" at bounding box center [320, 605] width 29 height 23
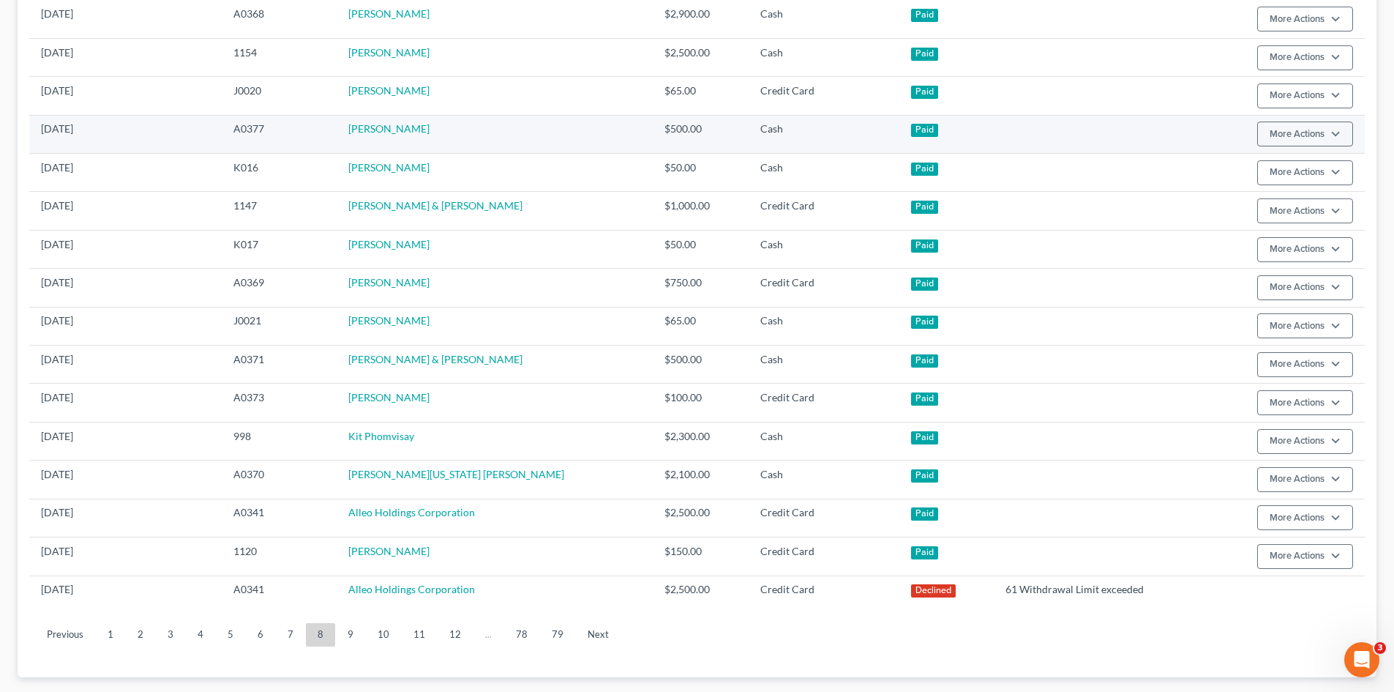
scroll to position [832, 0]
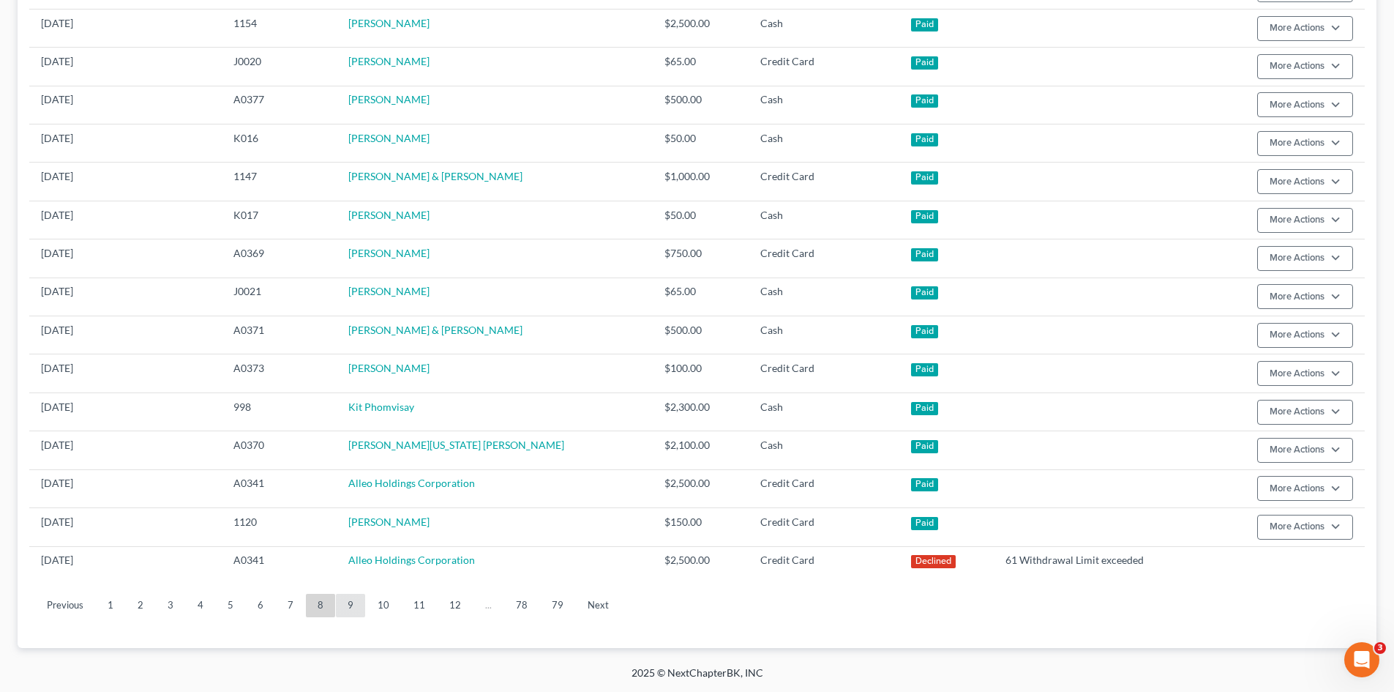
click at [350, 609] on link "9" at bounding box center [350, 605] width 29 height 23
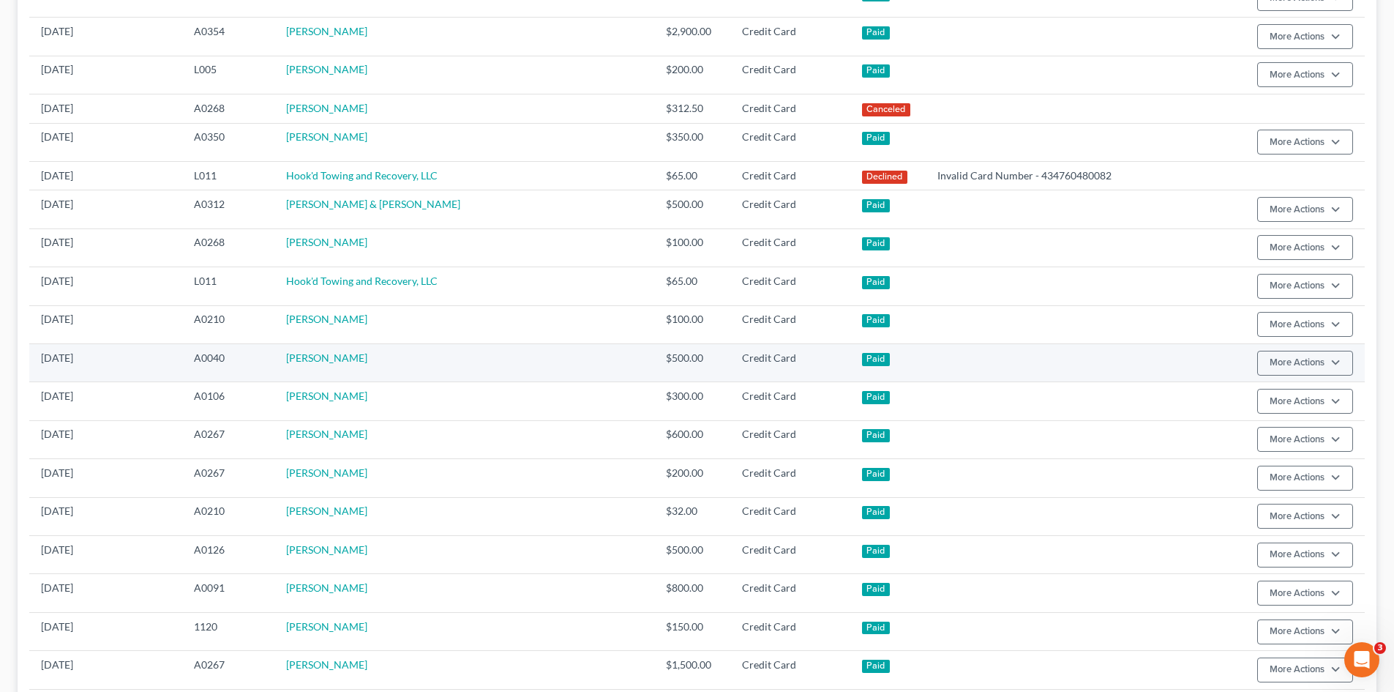
scroll to position [785, 0]
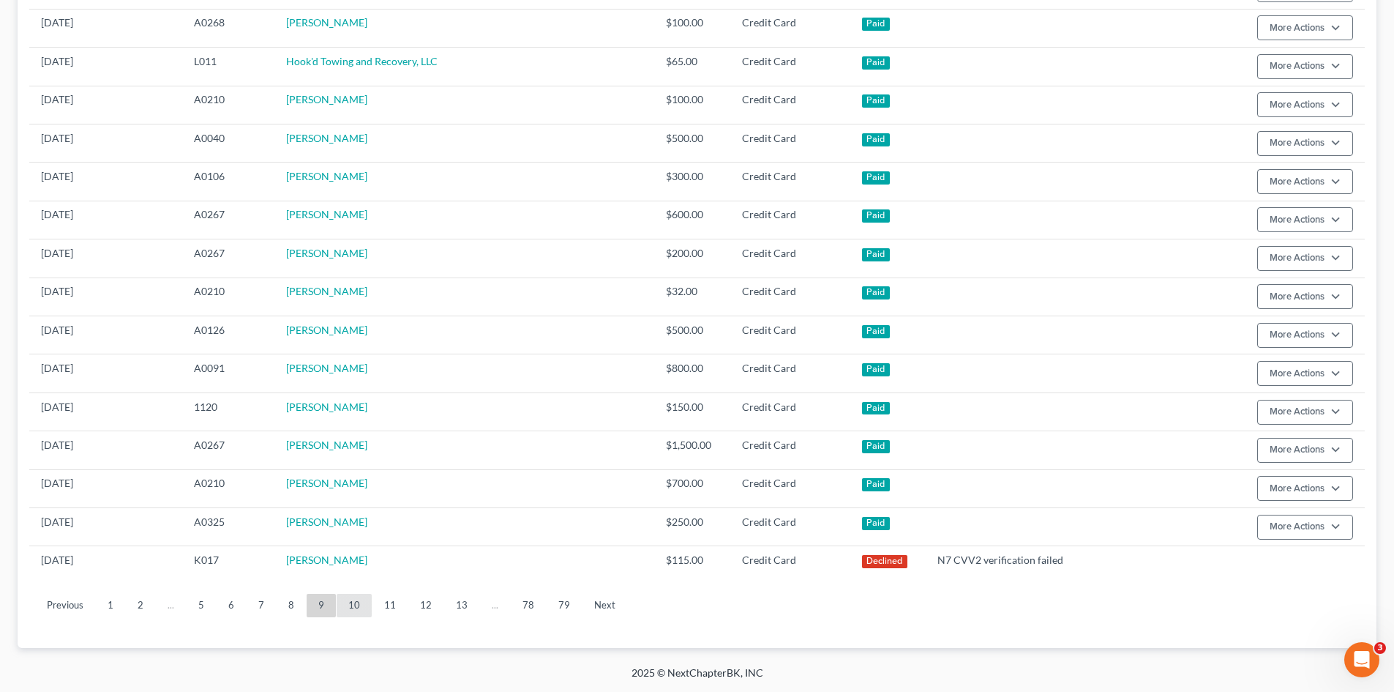
click at [356, 608] on link "10" at bounding box center [354, 605] width 35 height 23
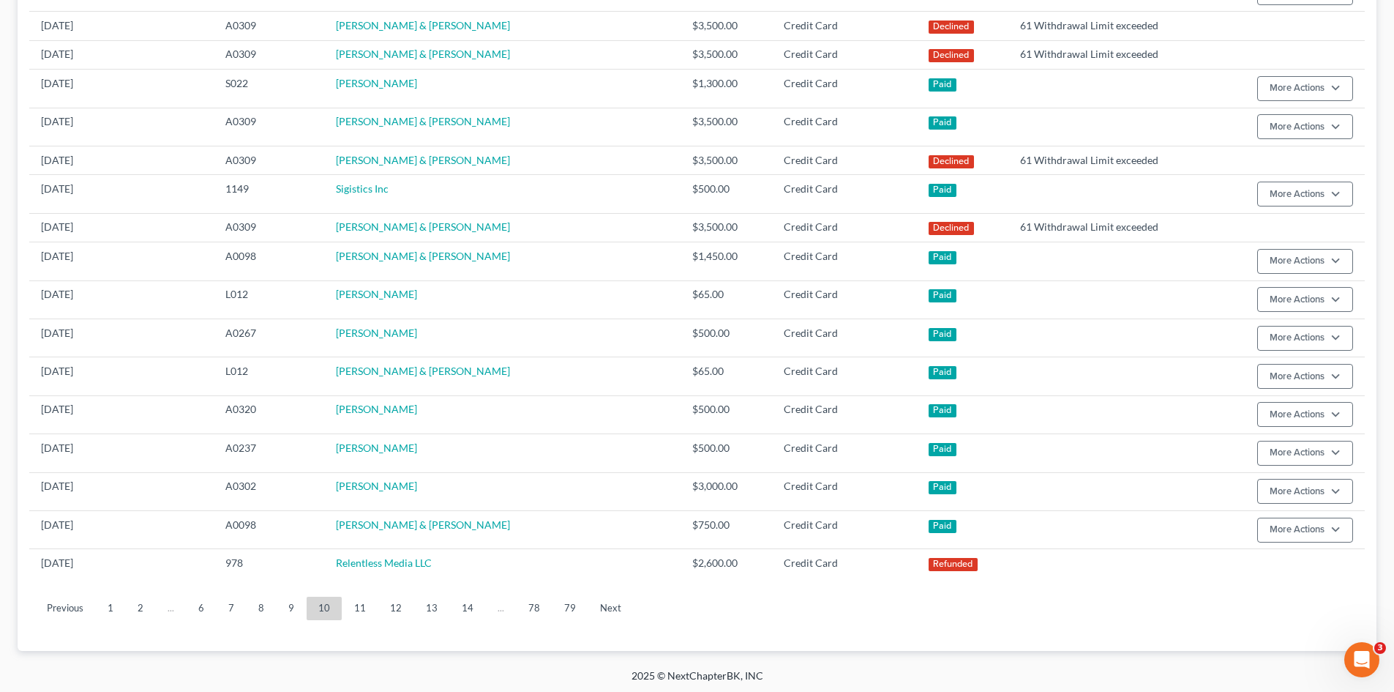
scroll to position [775, 0]
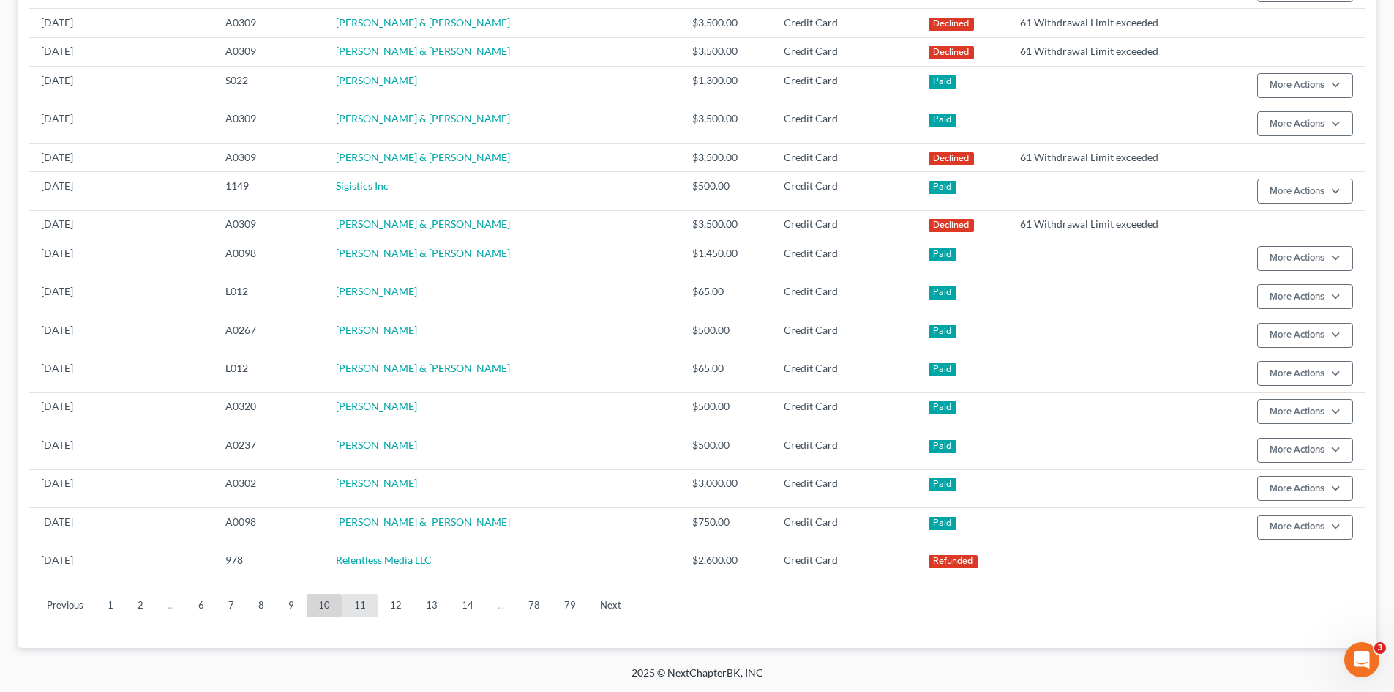
click at [371, 606] on link "11" at bounding box center [360, 605] width 35 height 23
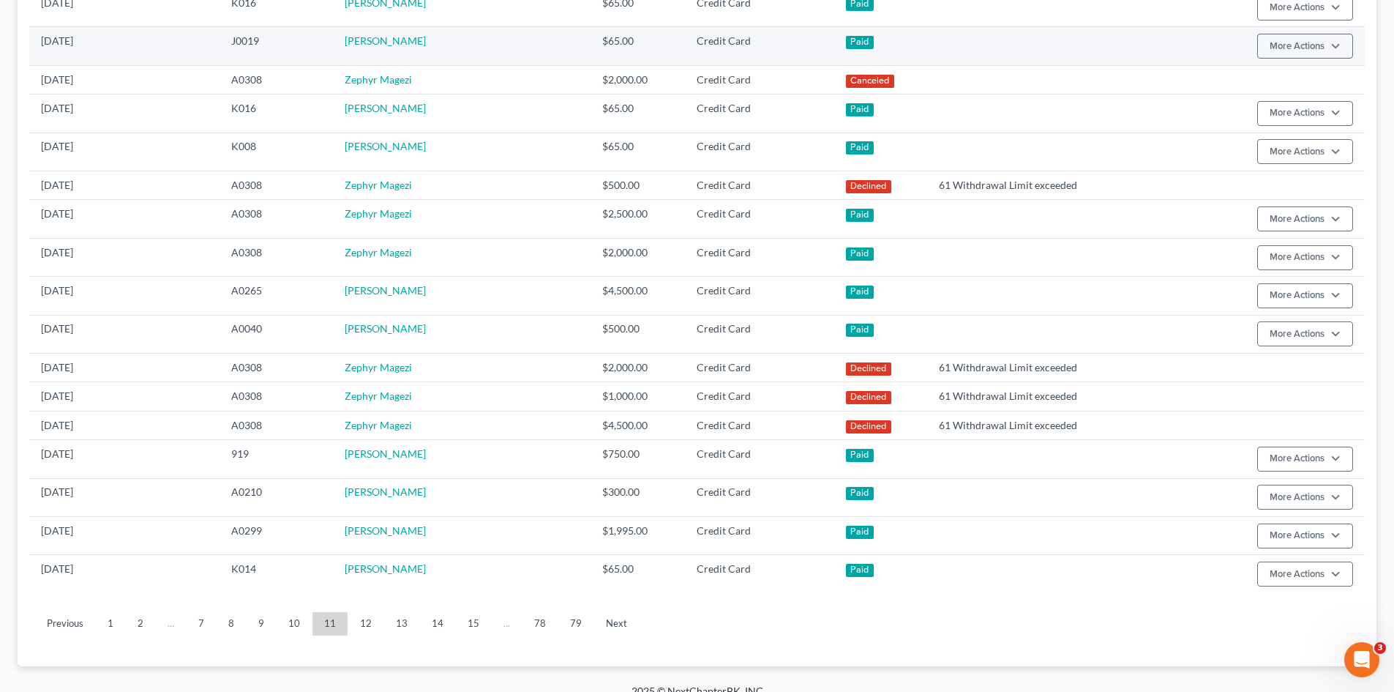
scroll to position [794, 0]
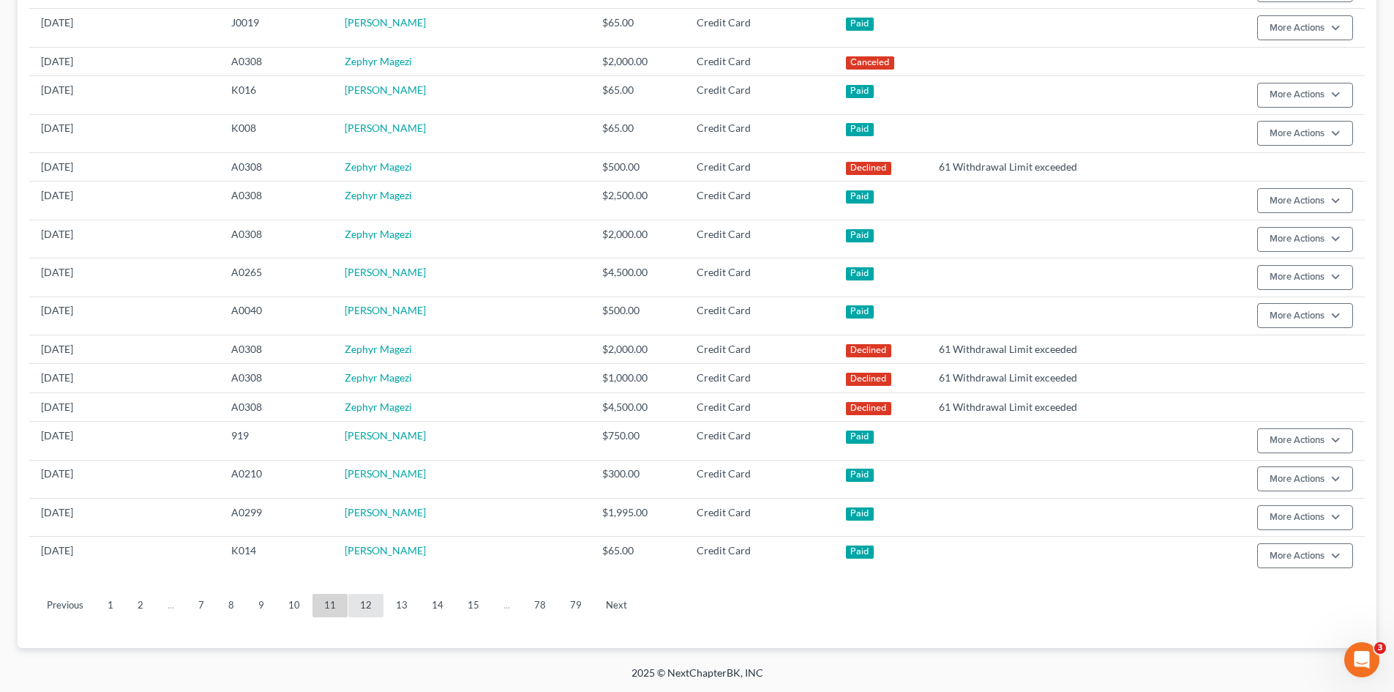
click at [358, 615] on link "12" at bounding box center [365, 605] width 35 height 23
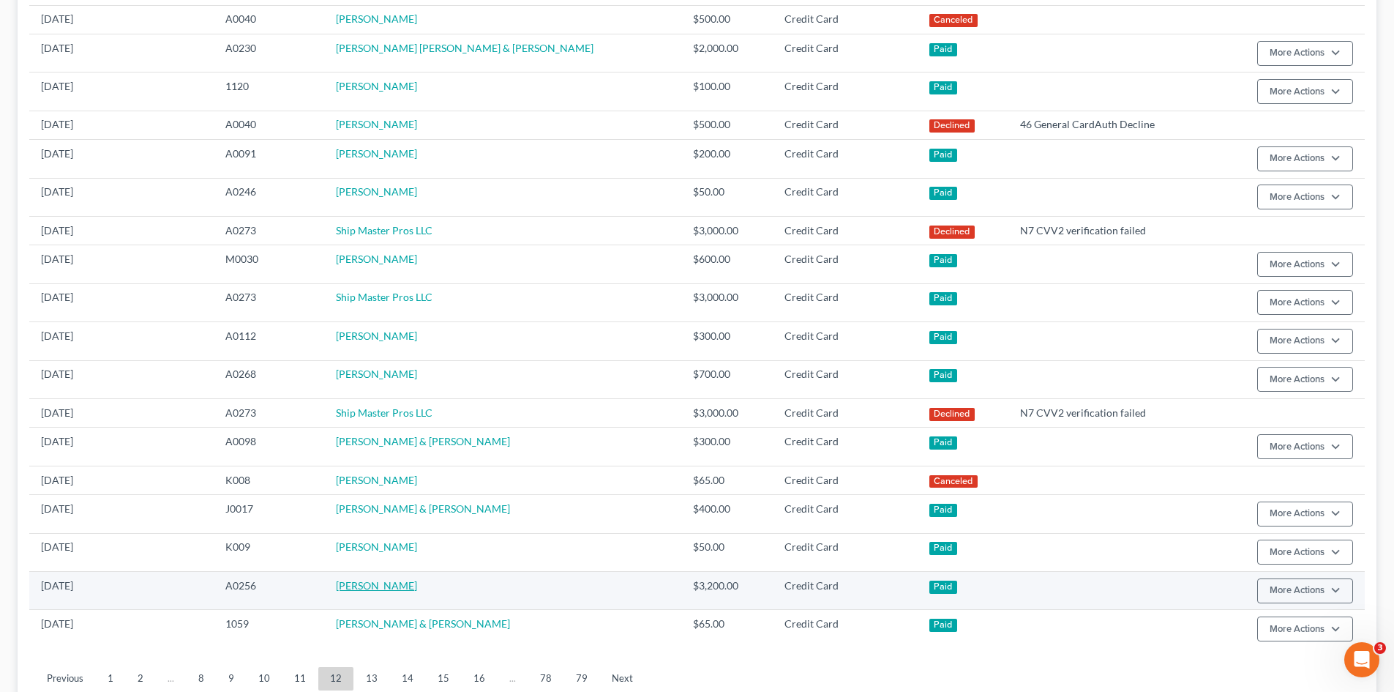
scroll to position [785, 0]
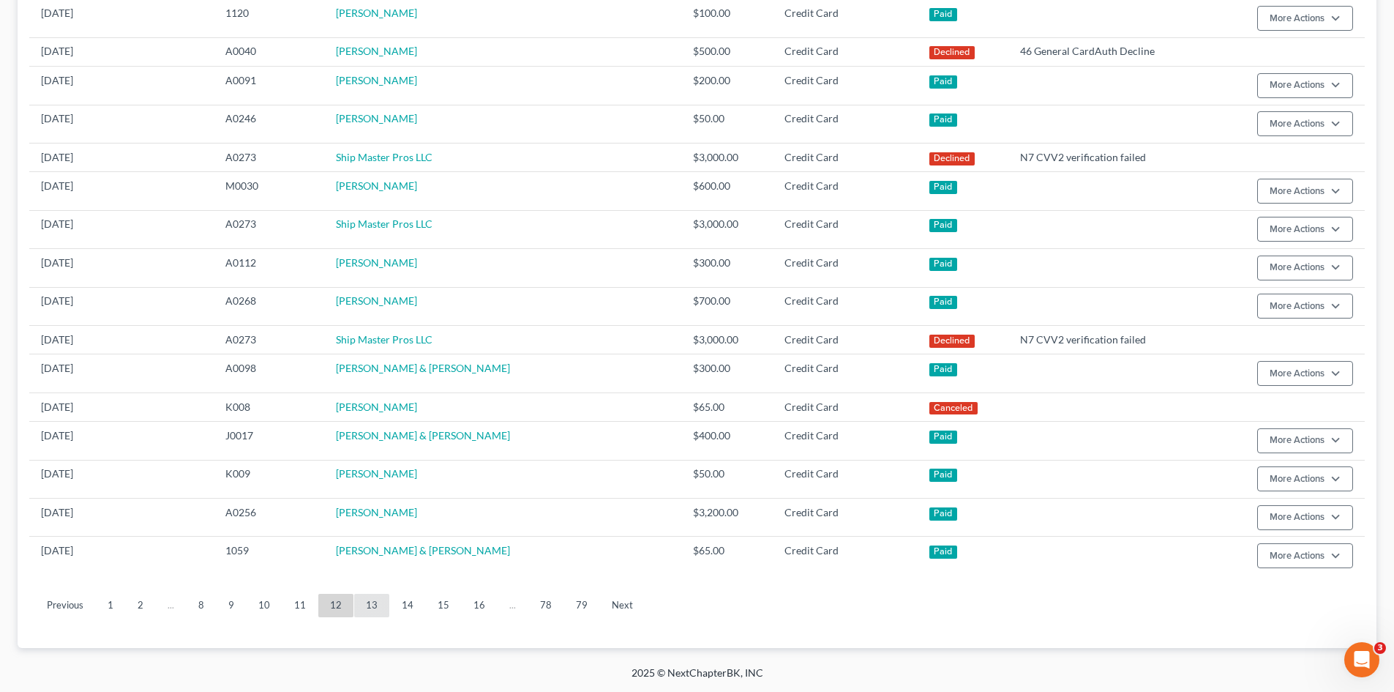
click at [376, 607] on link "13" at bounding box center [371, 605] width 35 height 23
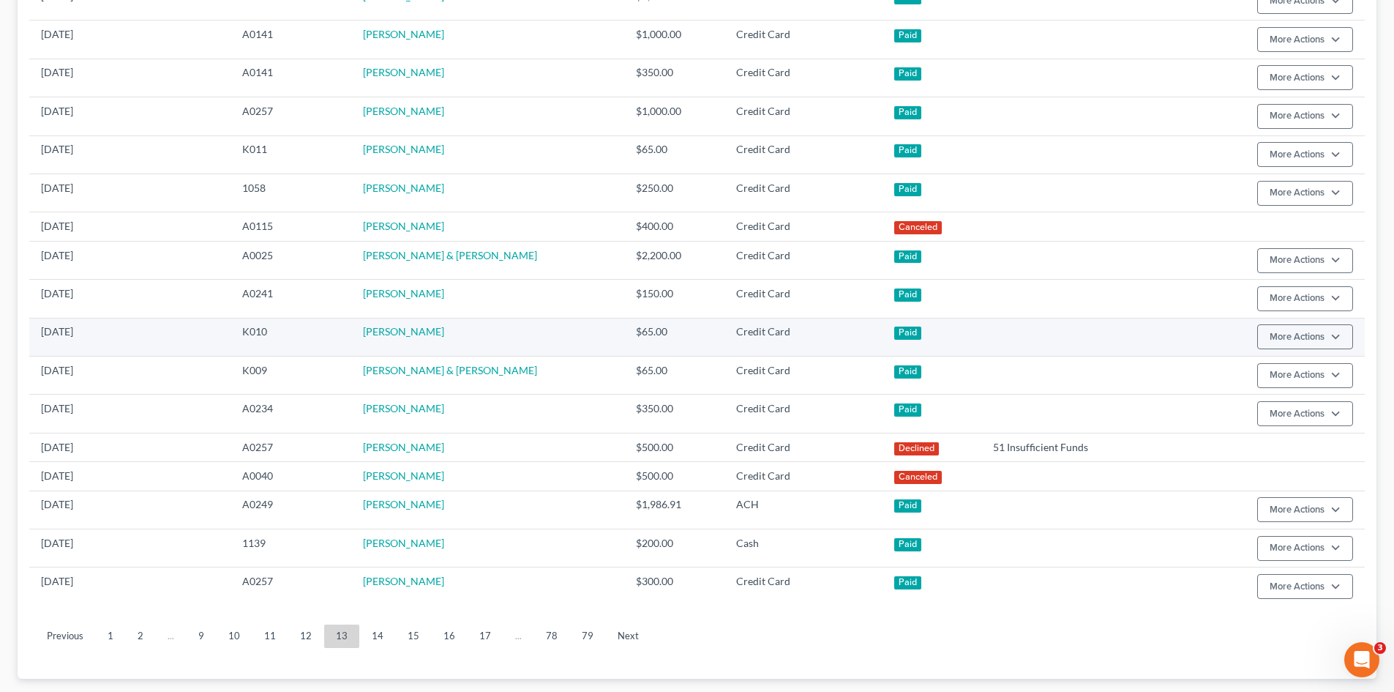
scroll to position [794, 0]
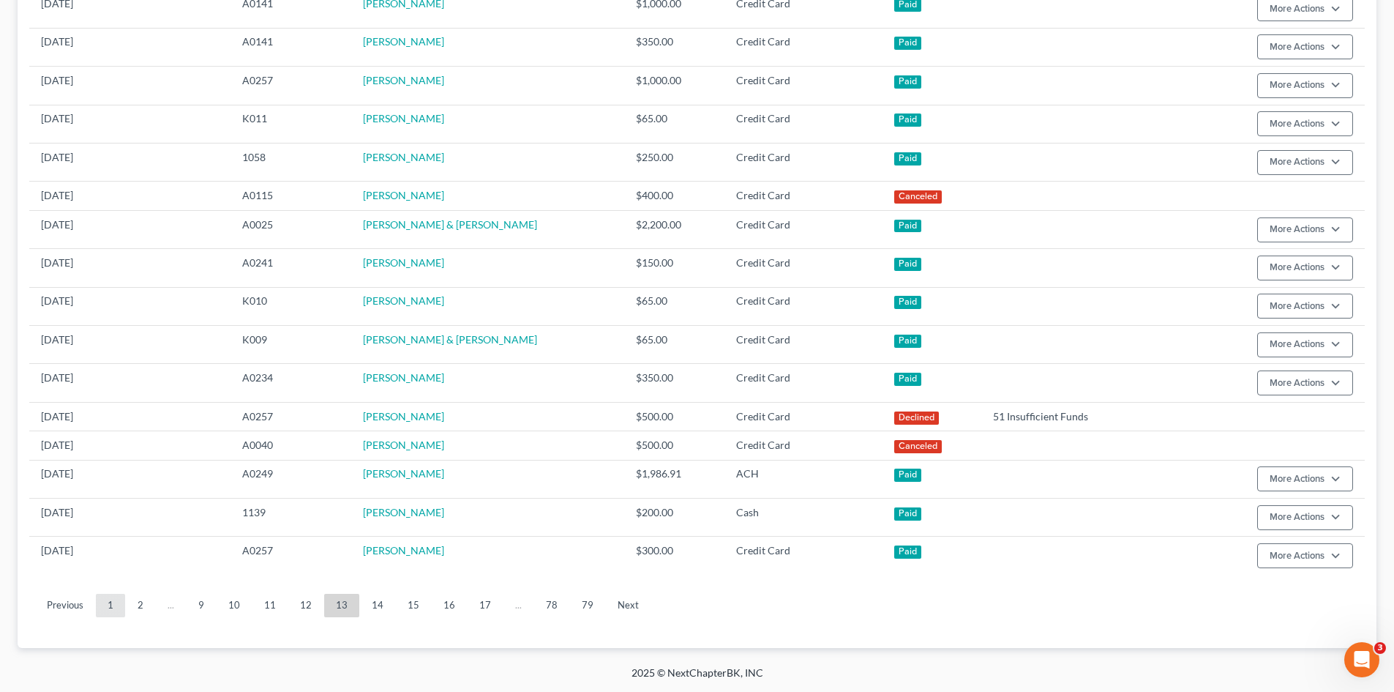
click at [106, 605] on link "1" at bounding box center [110, 605] width 29 height 23
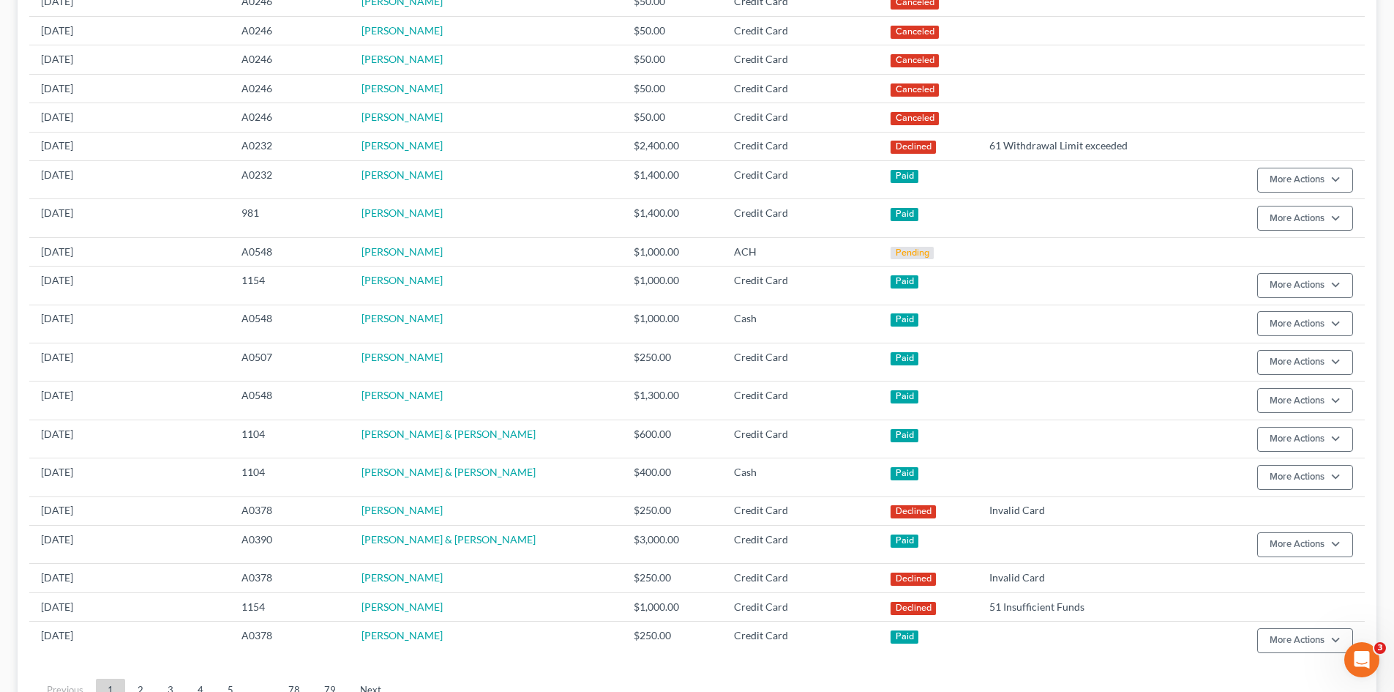
scroll to position [661, 0]
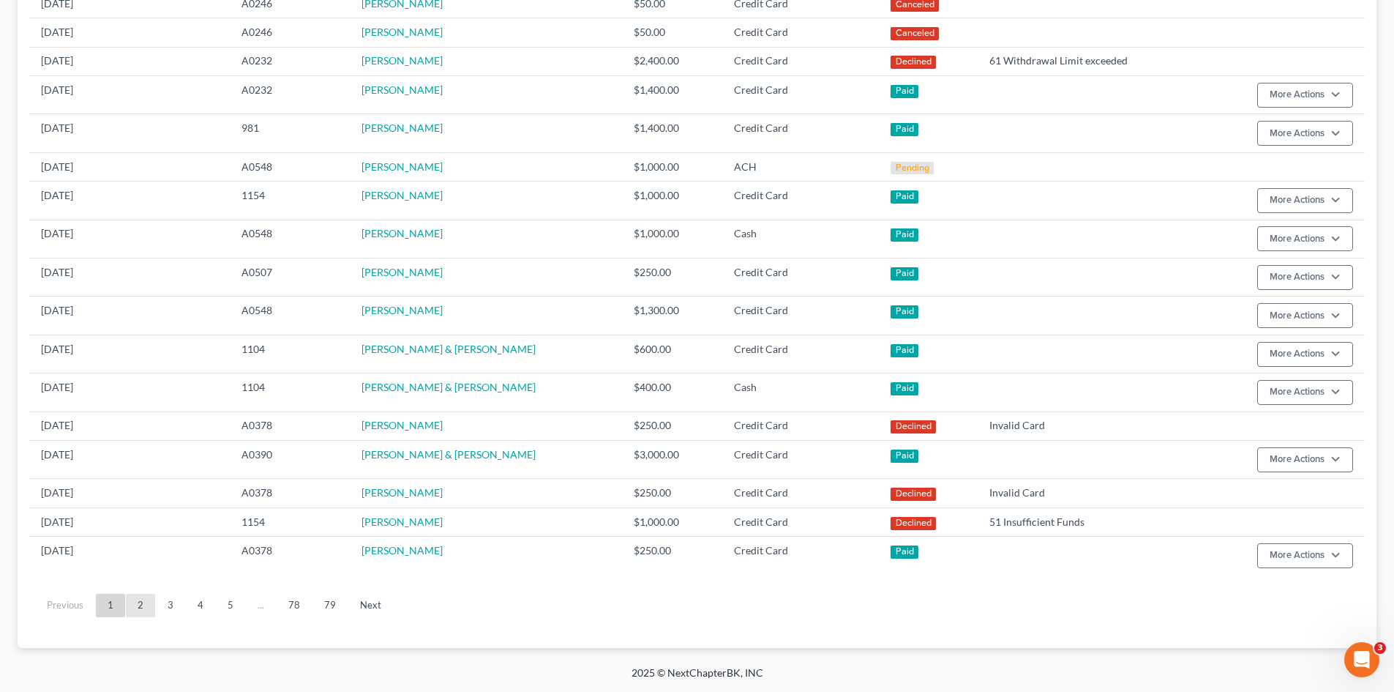
click at [139, 600] on link "2" at bounding box center [140, 605] width 29 height 23
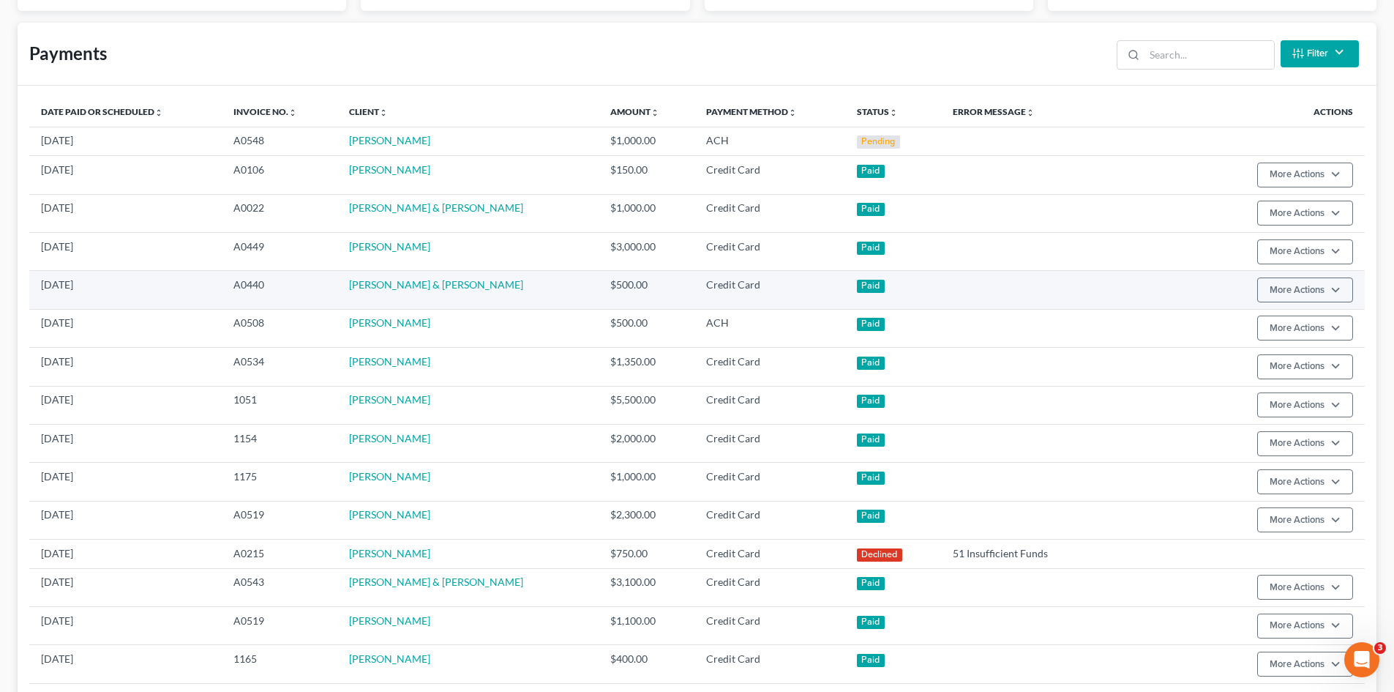
scroll to position [2, 0]
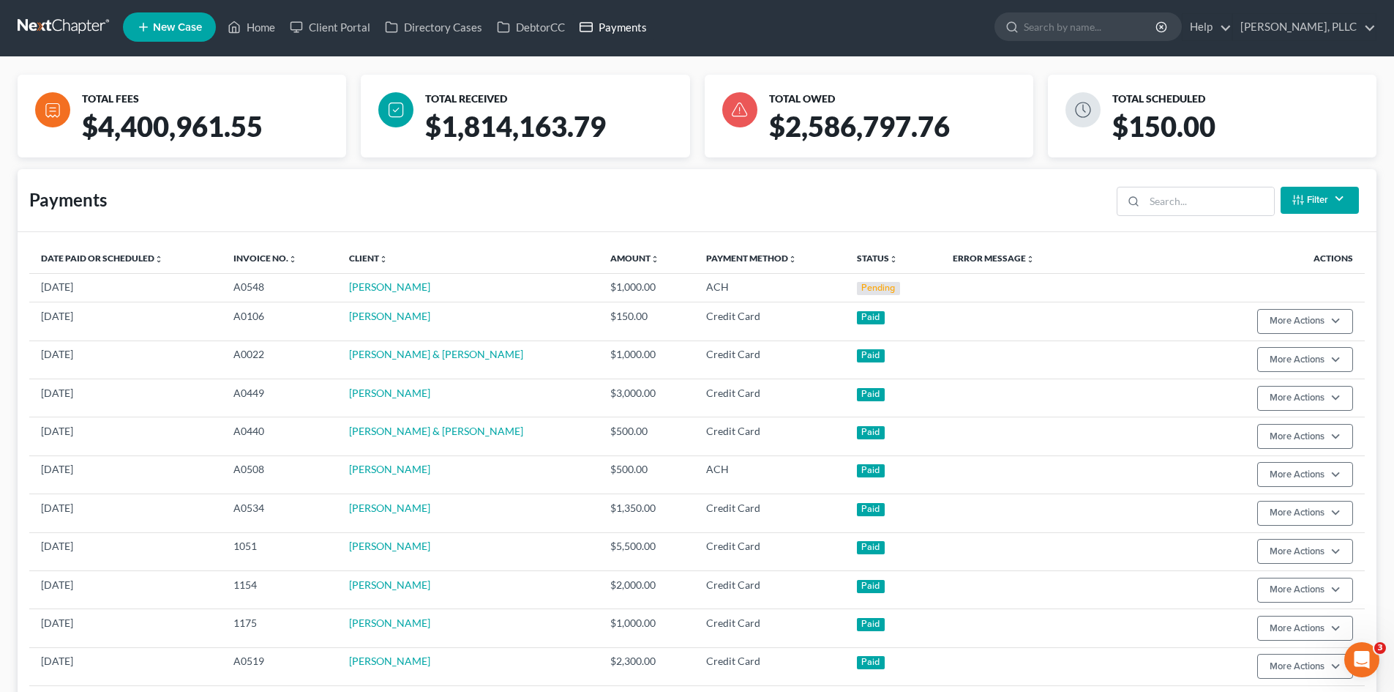
click at [640, 31] on link "Payments" at bounding box center [613, 27] width 82 height 26
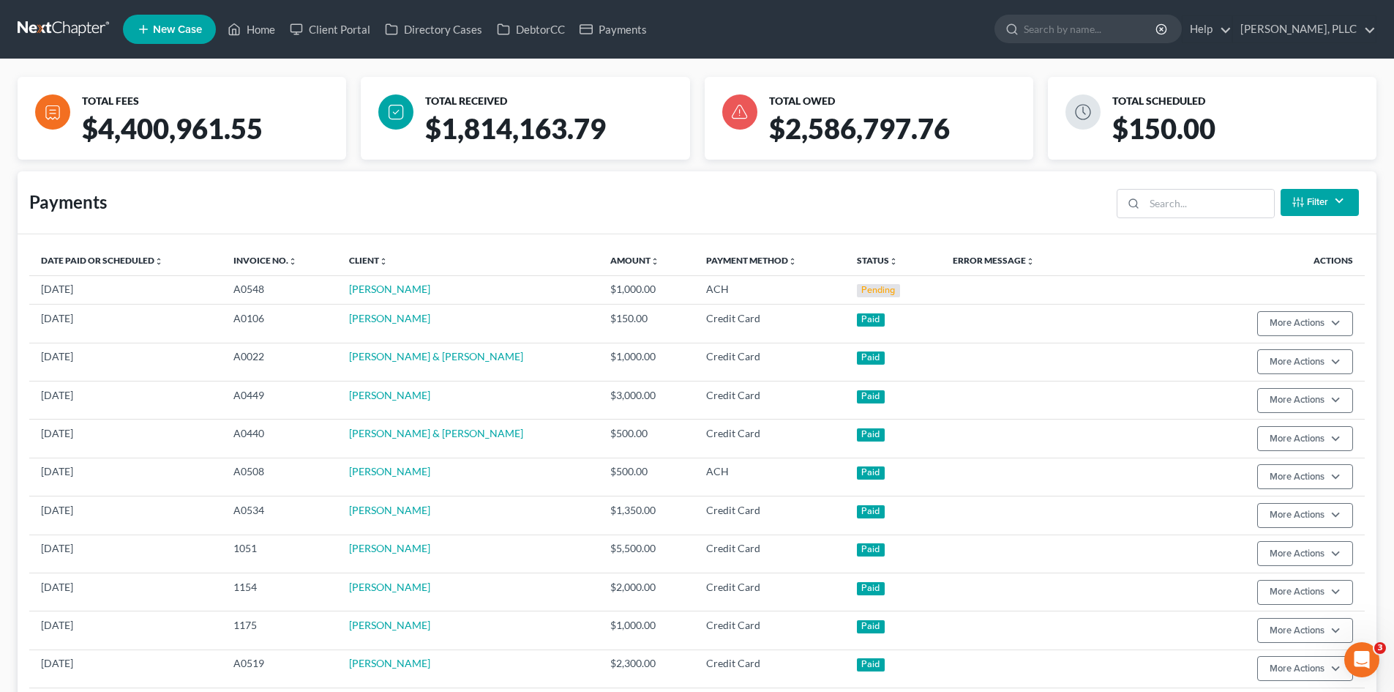
click at [613, 15] on ul "New Case Home Client Portal Directory Cases DebtorCC Payments - No Result - See…" at bounding box center [750, 29] width 1254 height 38
click at [613, 31] on link "Payments" at bounding box center [613, 29] width 82 height 26
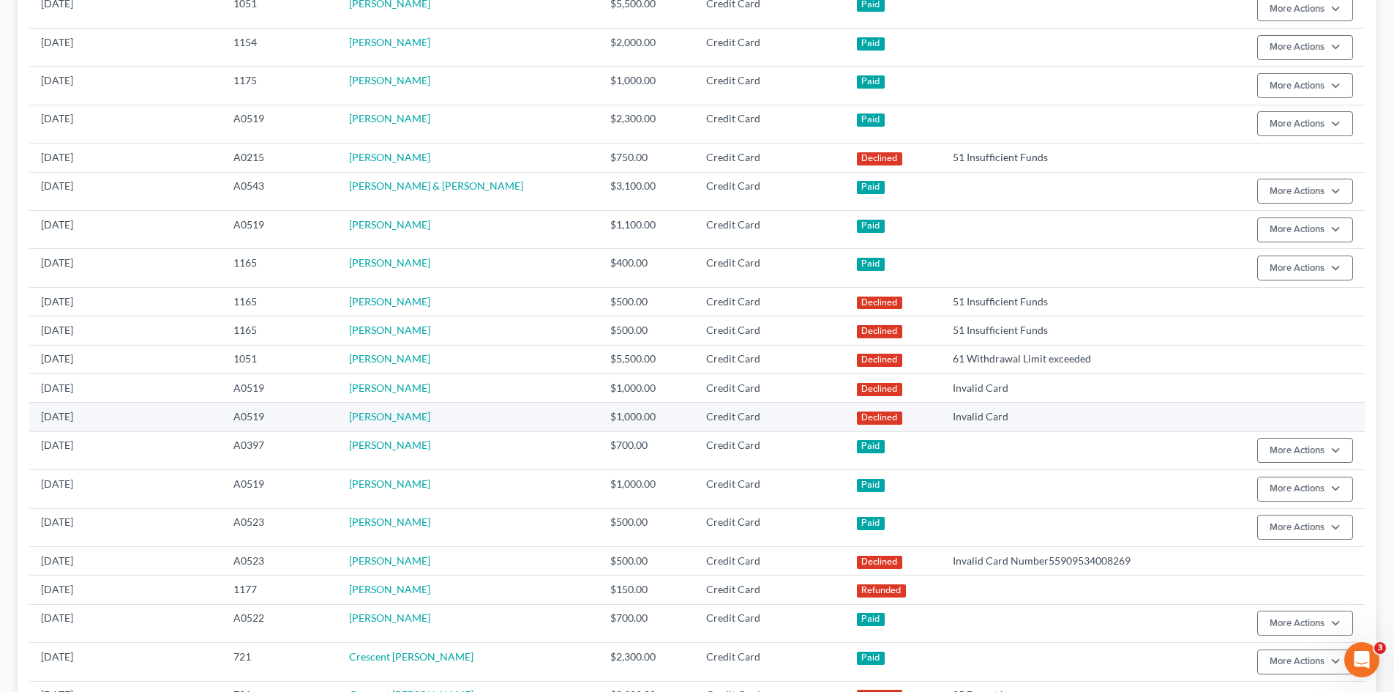
scroll to position [747, 0]
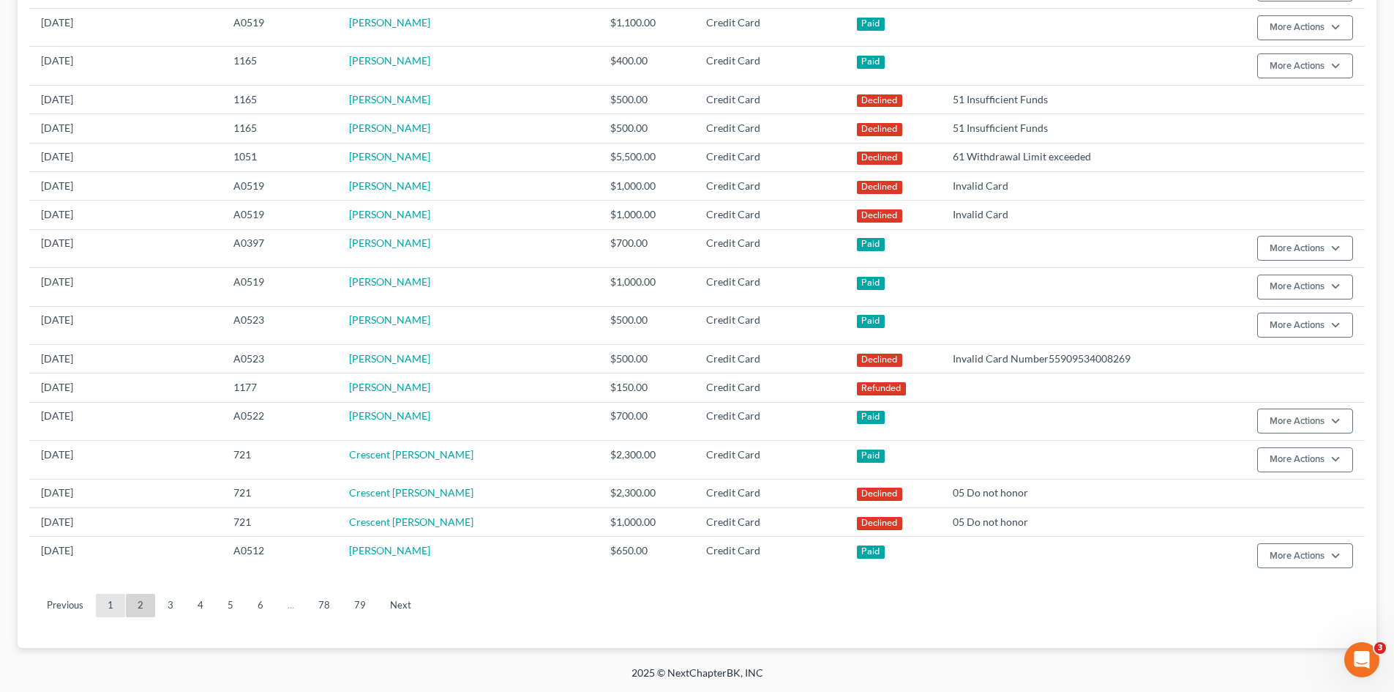
click at [106, 616] on link "1" at bounding box center [110, 605] width 29 height 23
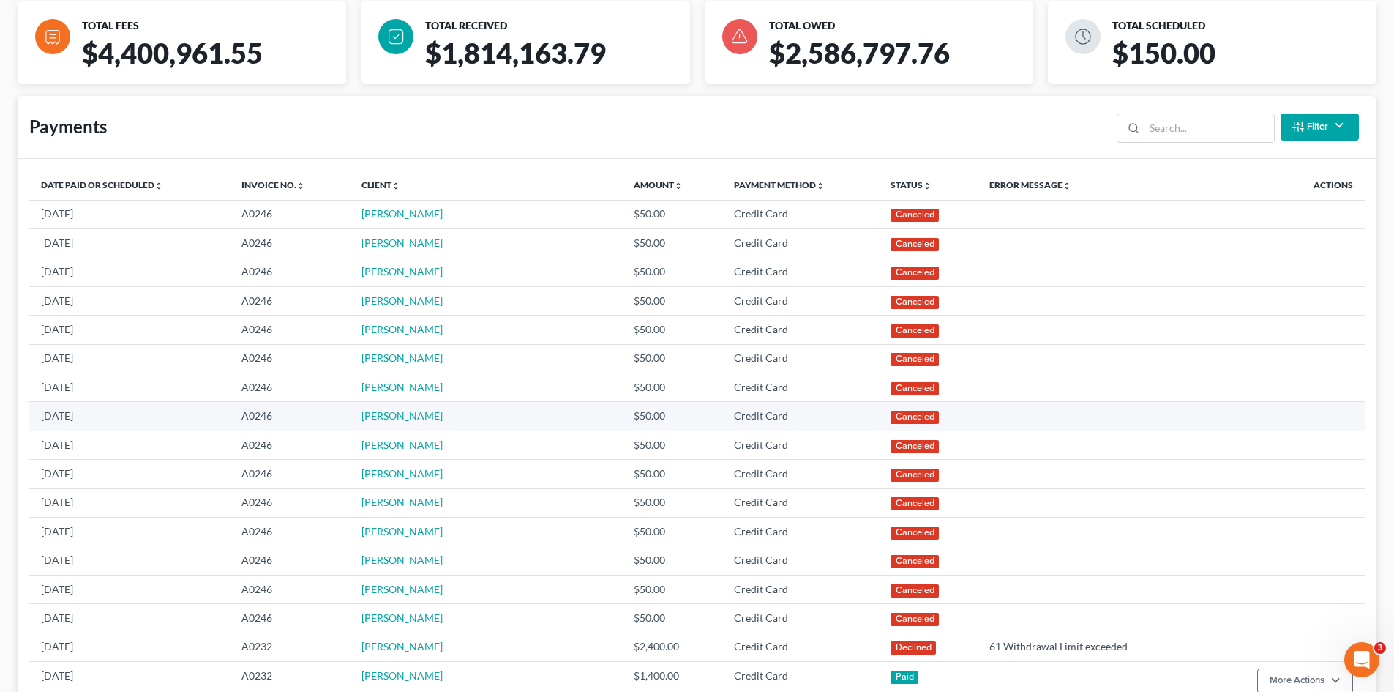
scroll to position [0, 0]
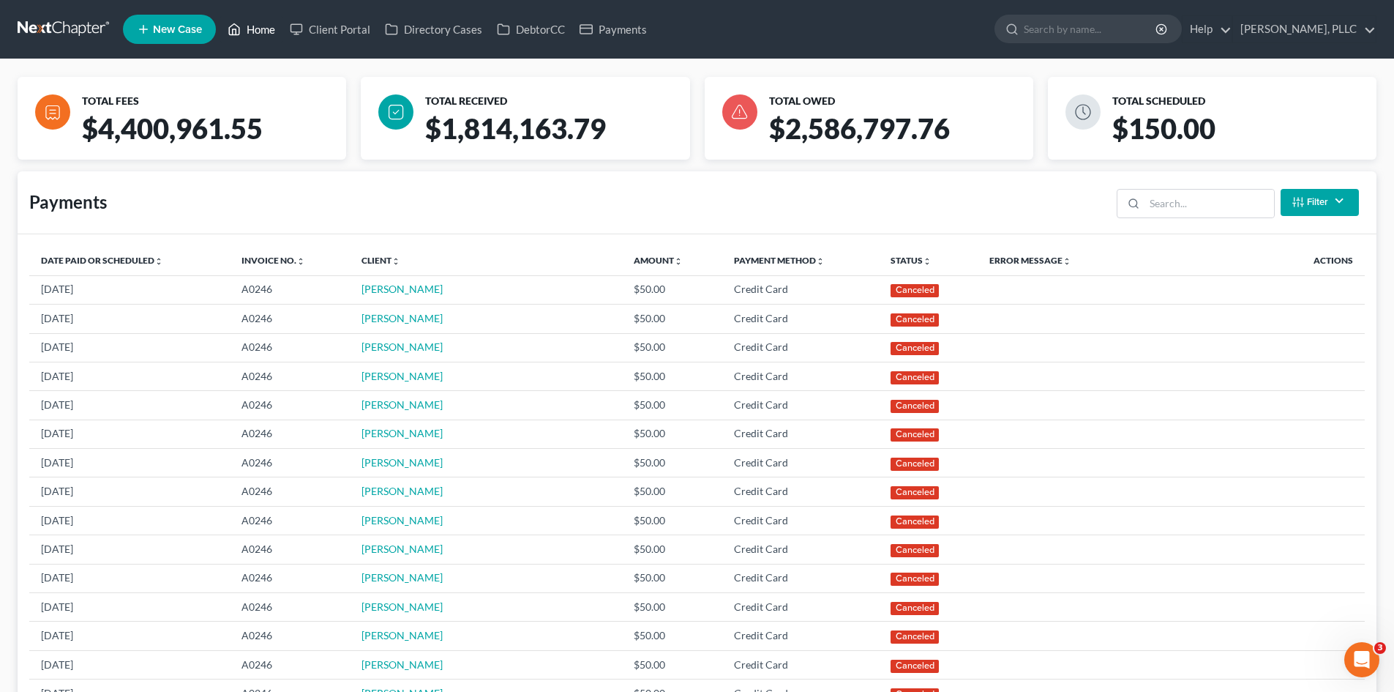
click at [240, 37] on icon at bounding box center [234, 29] width 13 height 18
